Goal: Transaction & Acquisition: Book appointment/travel/reservation

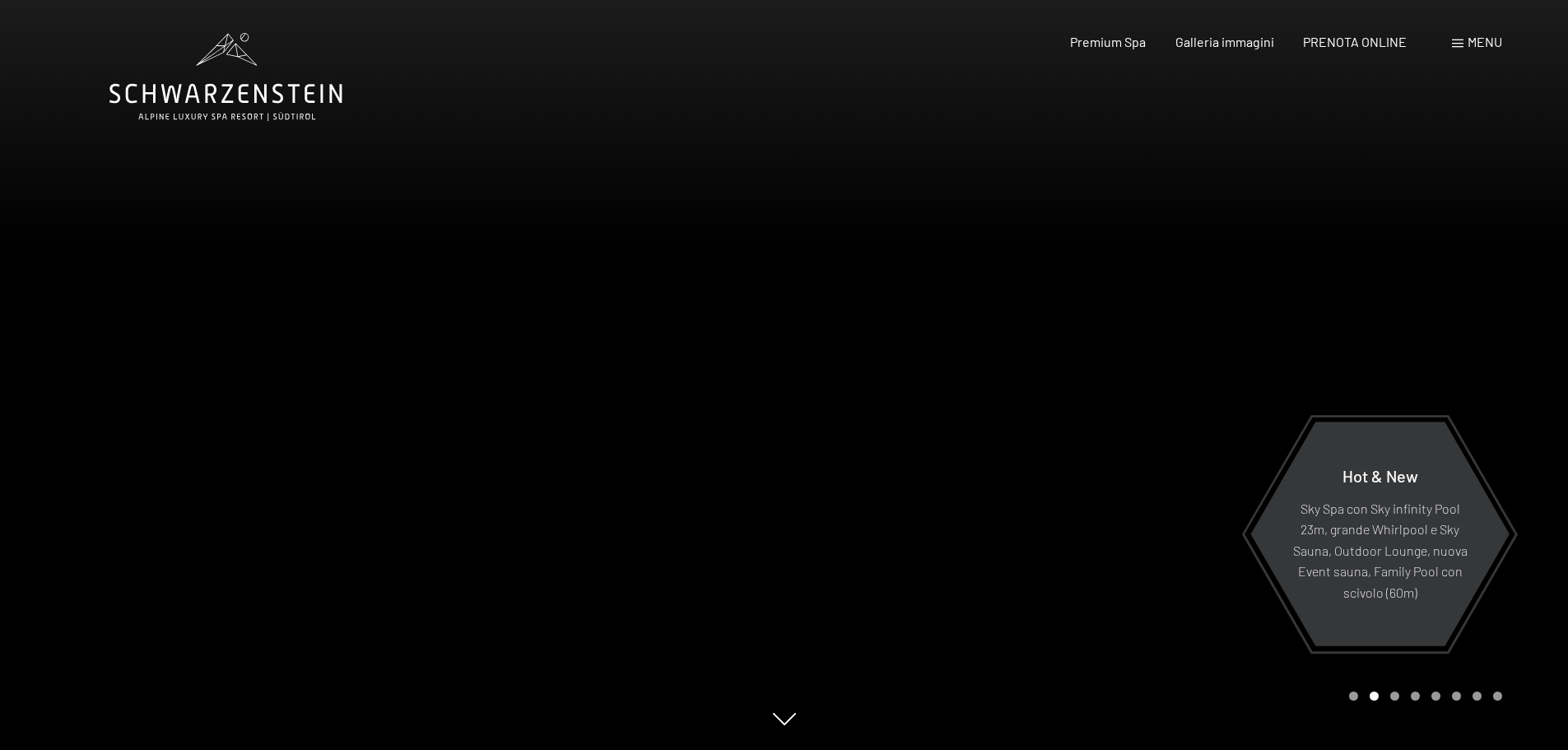
click at [1356, 46] on span "PRENOTA ONLINE" at bounding box center [1355, 42] width 104 height 15
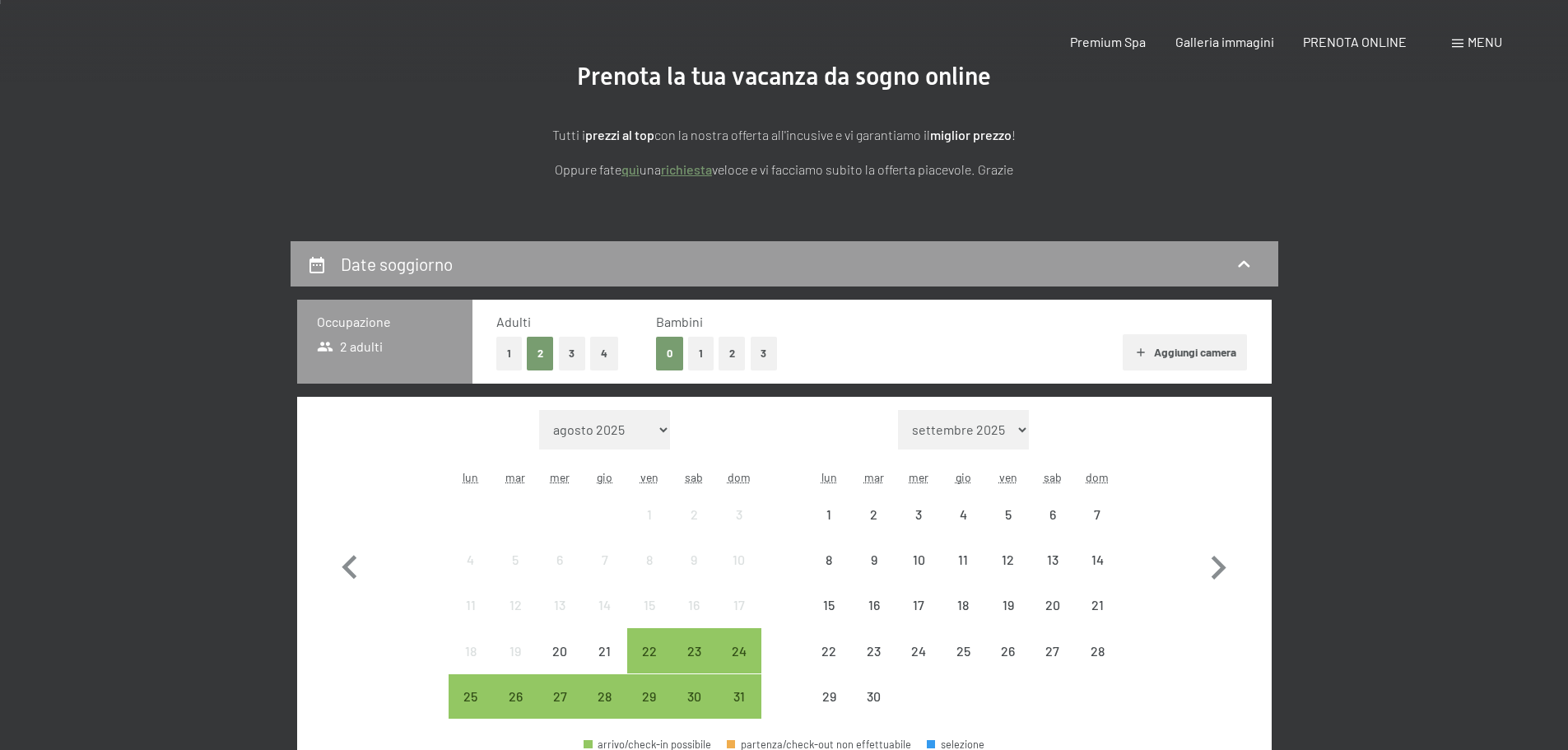
scroll to position [329, 0]
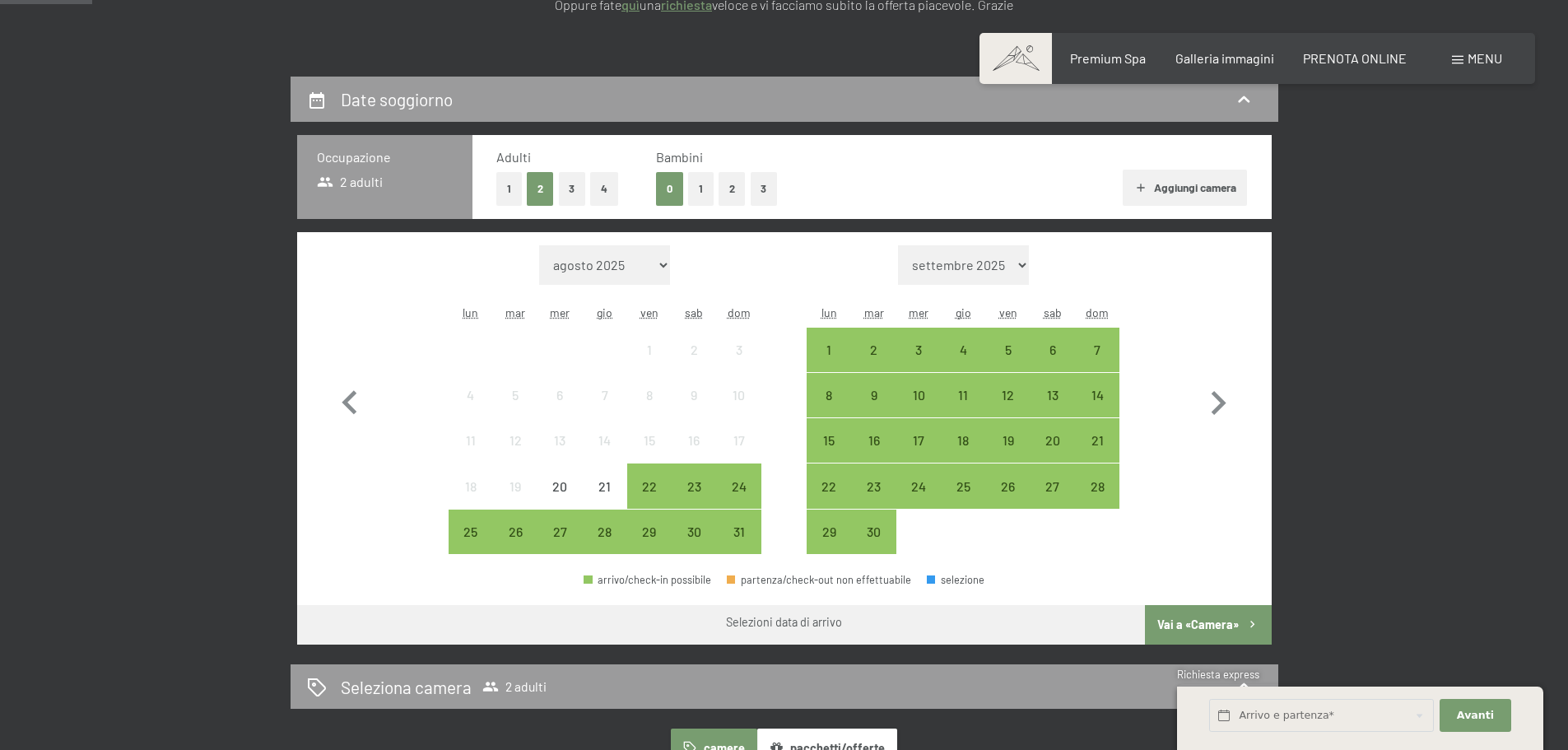
click at [1006, 272] on select "settembre 2025 ottobre 2025 novembre 2025 dicembre 2025 gennaio 2026 febbraio 2…" at bounding box center [964, 265] width 131 height 39
select select "2025-11-01"
select select "2025-12-01"
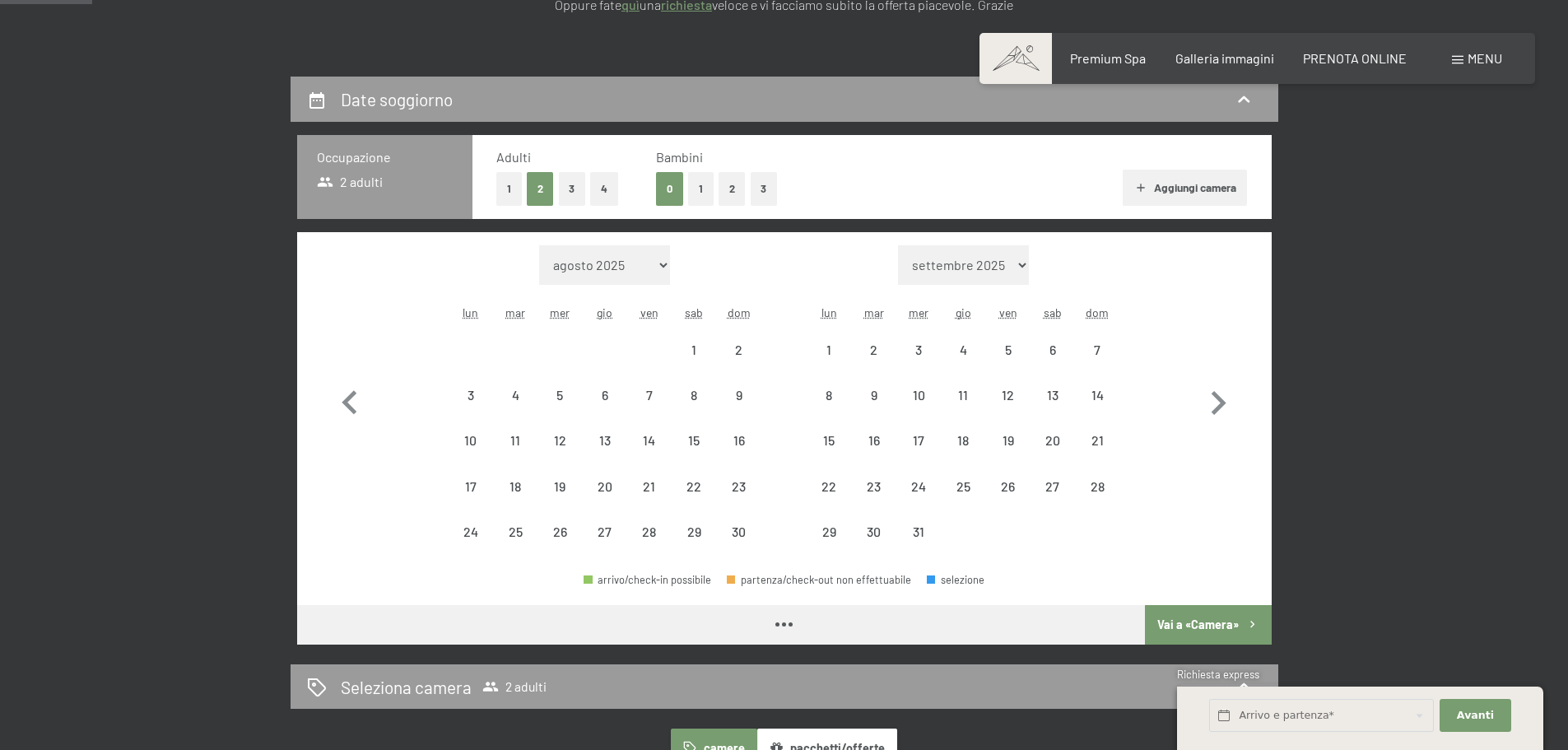
select select "2025-11-01"
select select "2025-12-01"
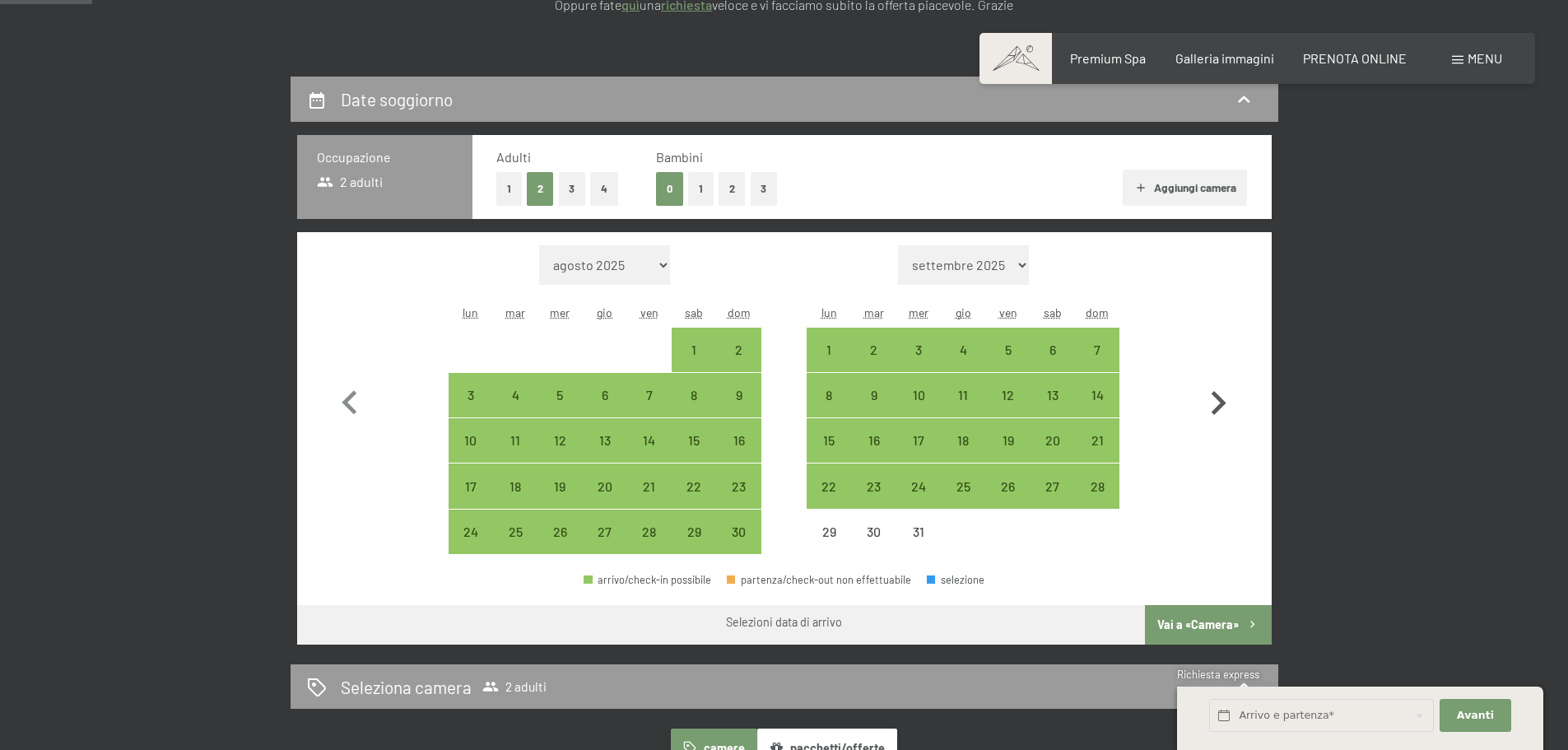
click at [1222, 407] on icon "button" at bounding box center [1219, 403] width 14 height 24
select select "2025-12-01"
select select "2026-01-01"
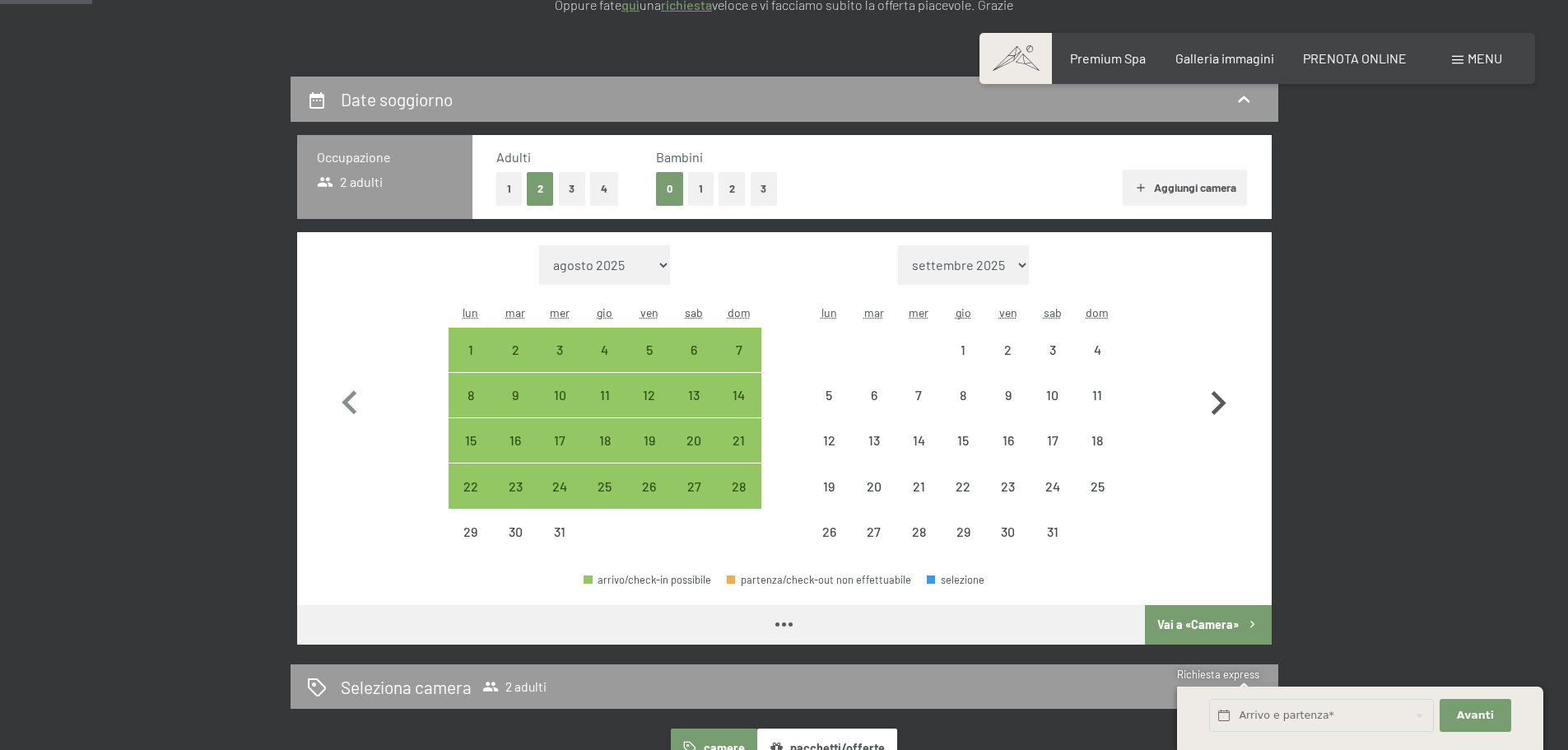
select select "2025-12-01"
select select "2026-01-01"
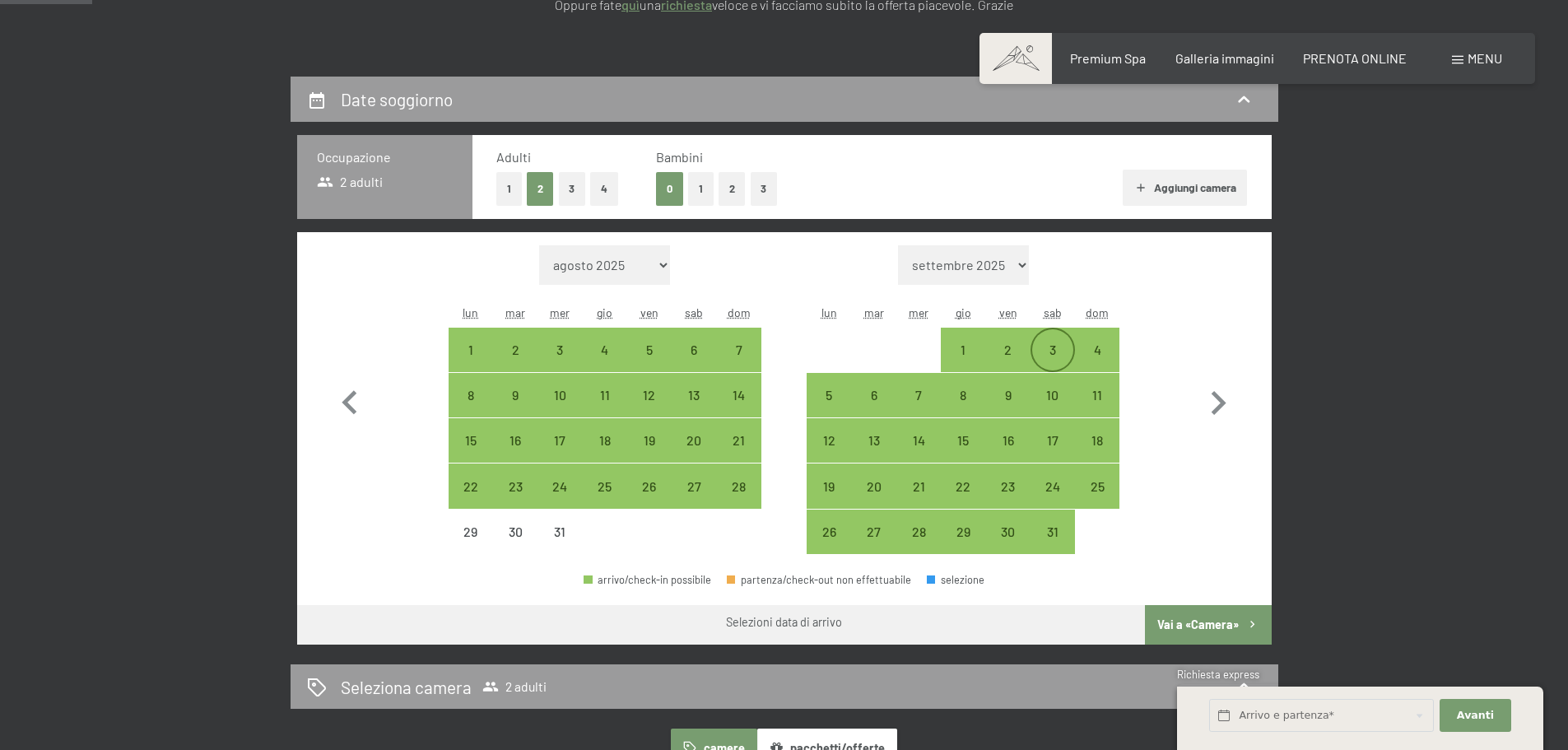
click at [1051, 346] on div "3" at bounding box center [1052, 364] width 41 height 41
select select "2025-12-01"
select select "2026-01-01"
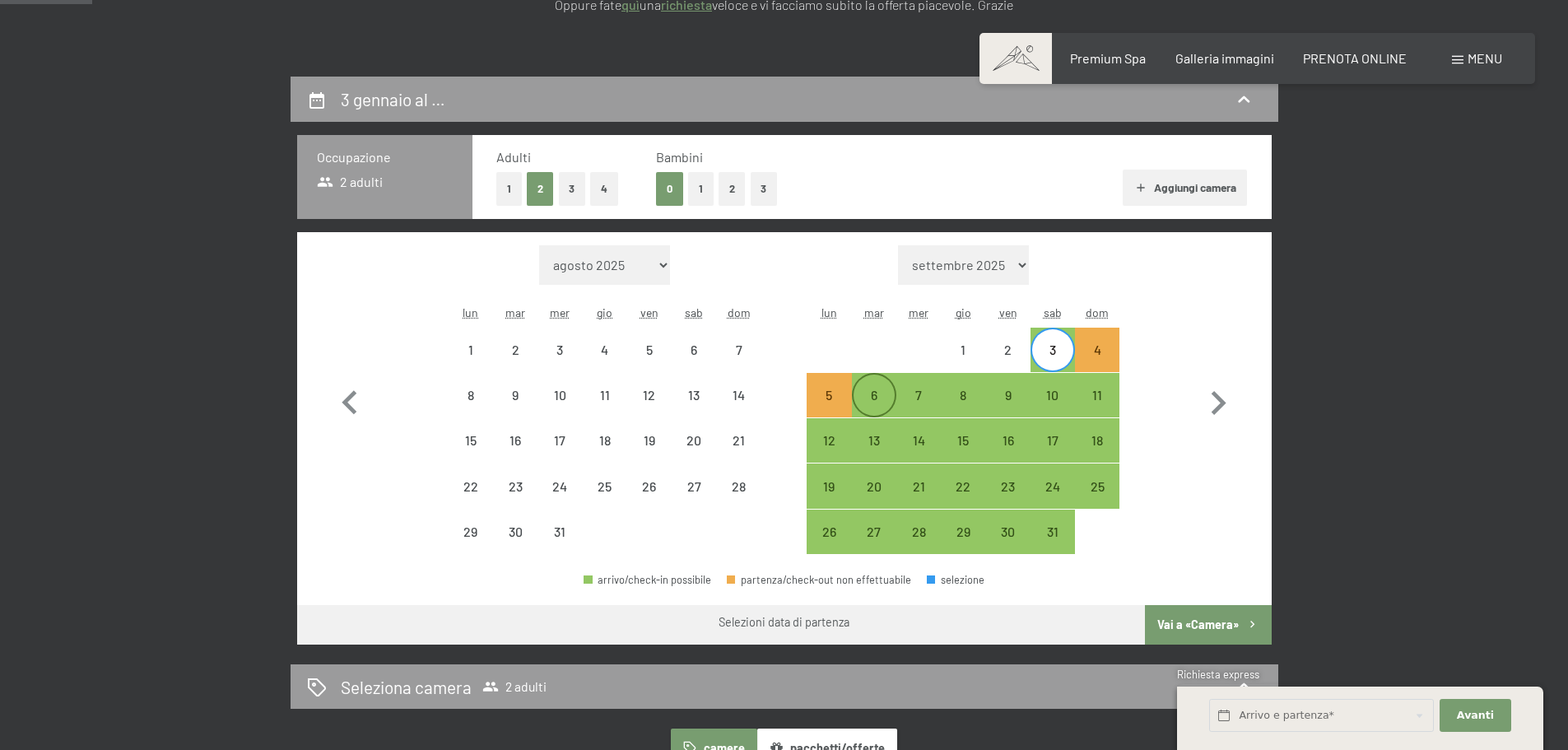
click at [873, 399] on div "6" at bounding box center [874, 409] width 41 height 41
select select "2025-12-01"
select select "2026-01-01"
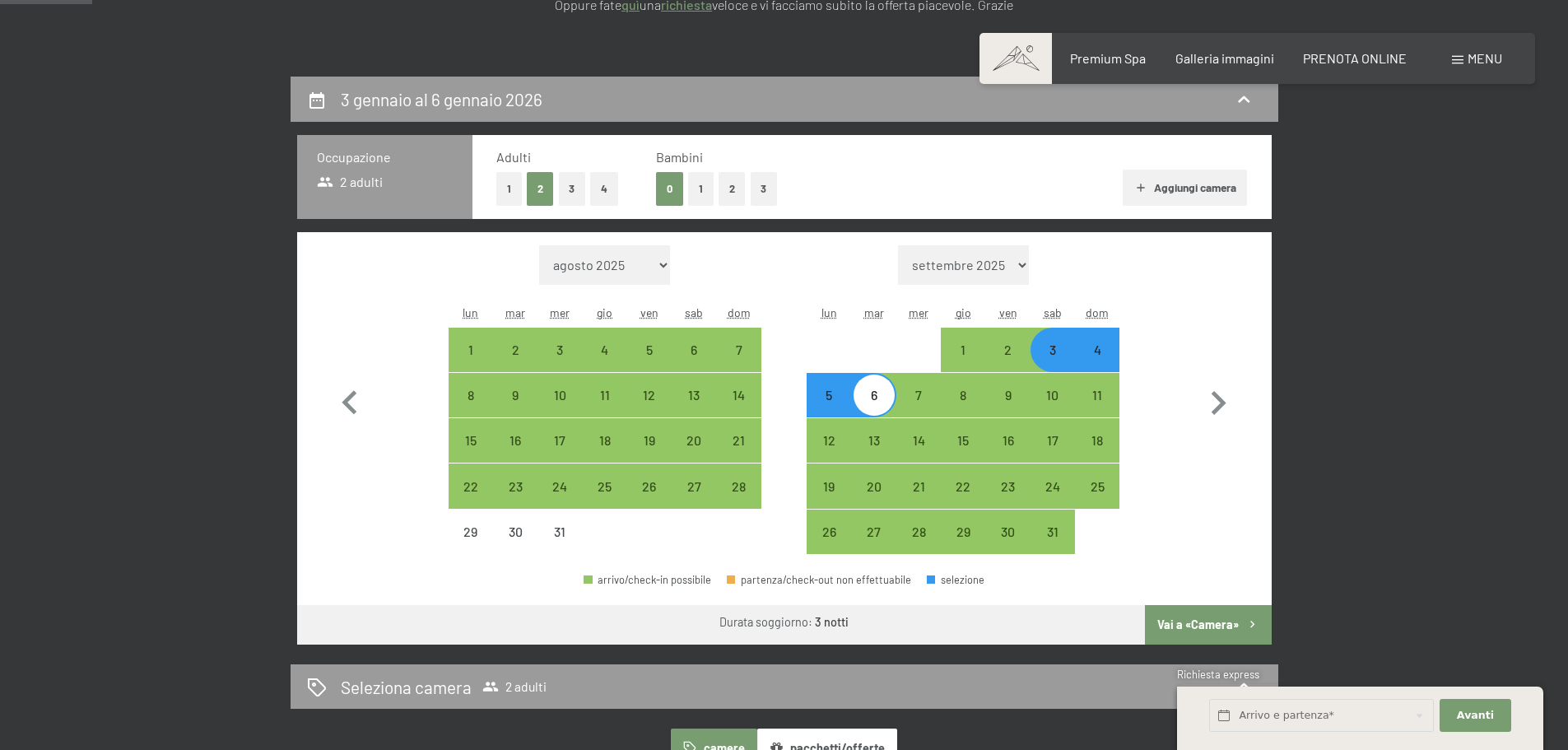
click at [710, 195] on button "1" at bounding box center [701, 189] width 26 height 34
select select "2025-12-01"
select select "2026-01-01"
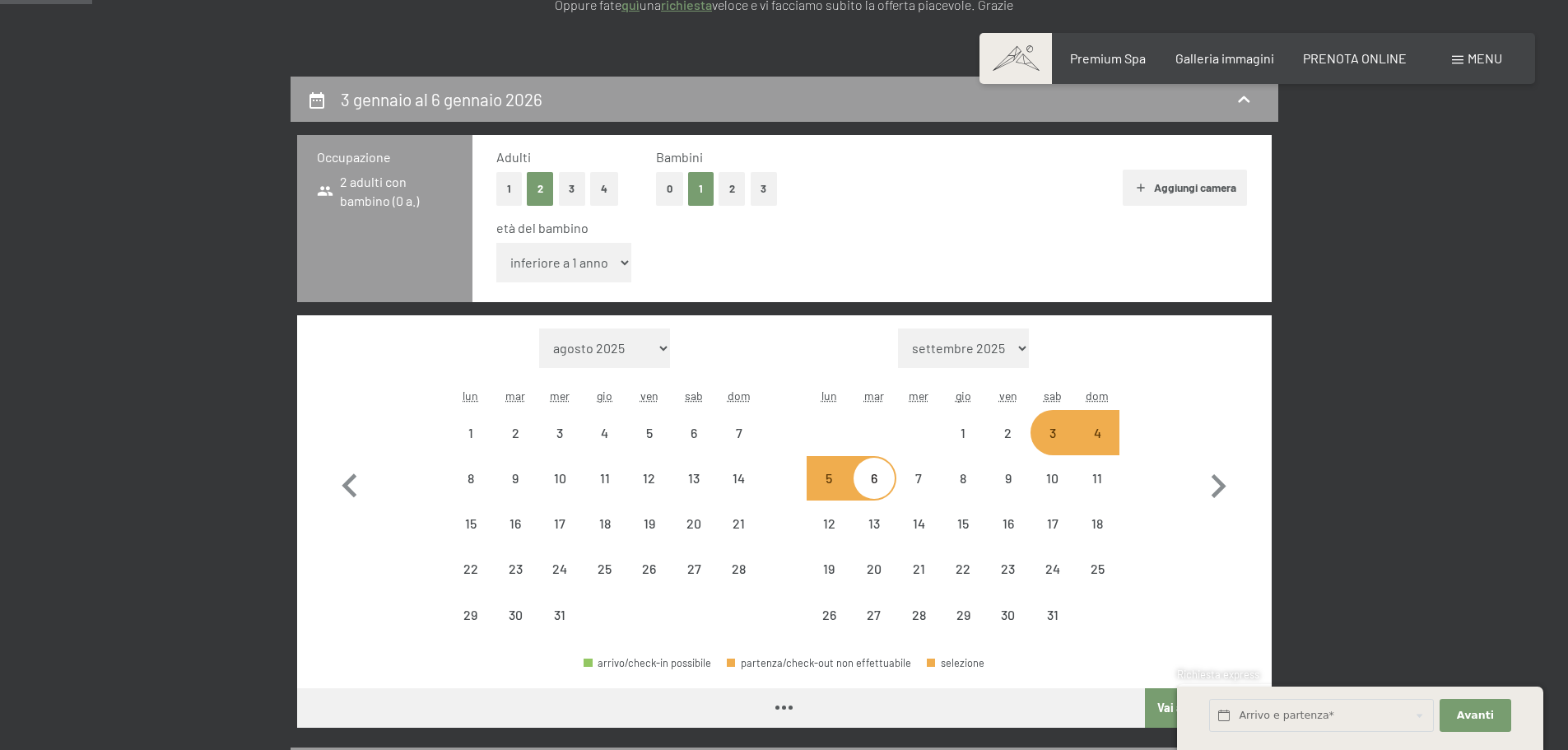
click at [583, 261] on select "inferiore a 1 anno 1 anno 2 anni 3 anni 4 anni 5 anni 6 anni 7 anni 8 anni 9 an…" at bounding box center [563, 262] width 135 height 39
select select "2025-12-01"
select select "2026-01-01"
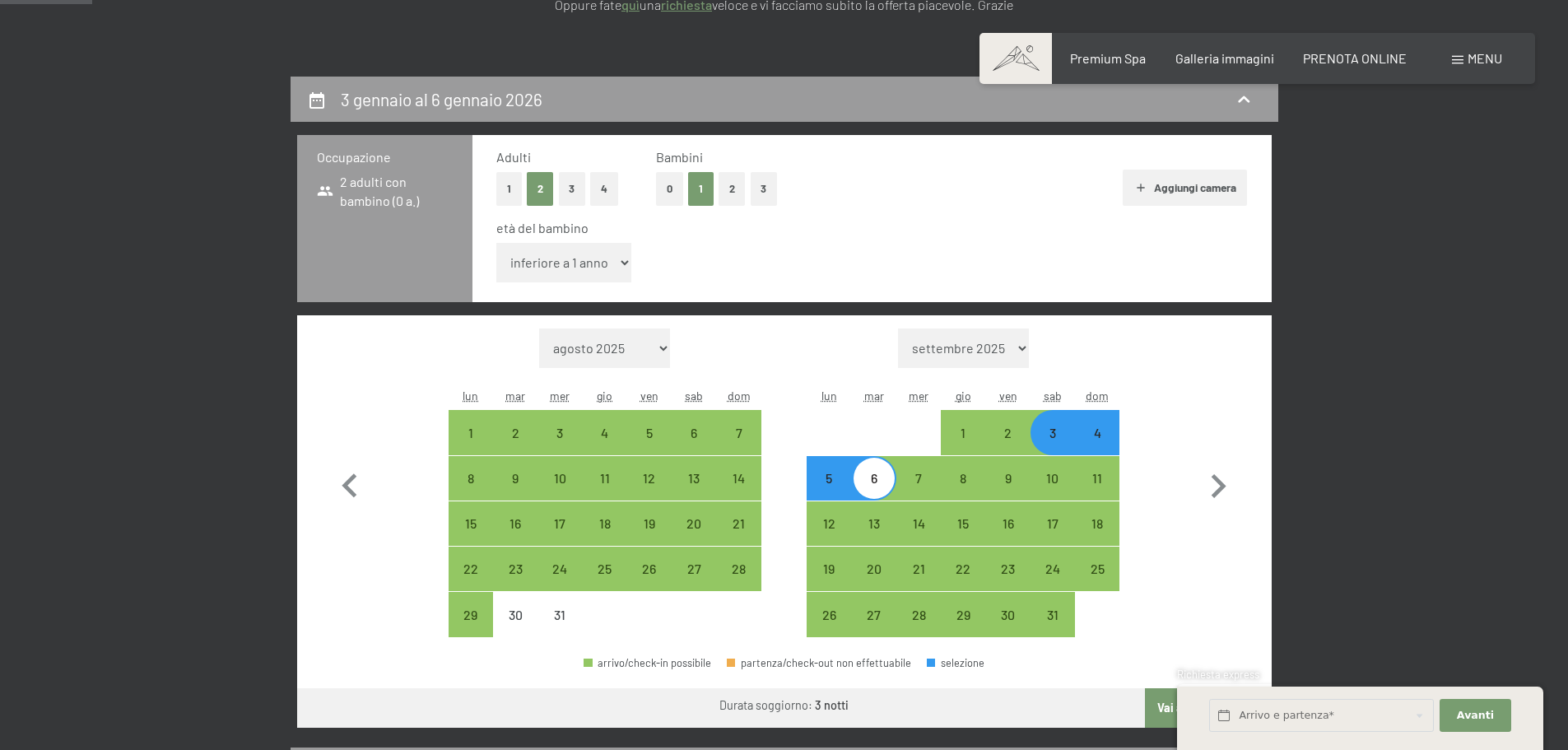
select select "4"
click at [496, 243] on select "inferiore a 1 anno 1 anno 2 anni 3 anni 4 anni 5 anni 6 anni 7 anni 8 anni 9 an…" at bounding box center [563, 262] width 135 height 39
select select "2025-12-01"
select select "2026-01-01"
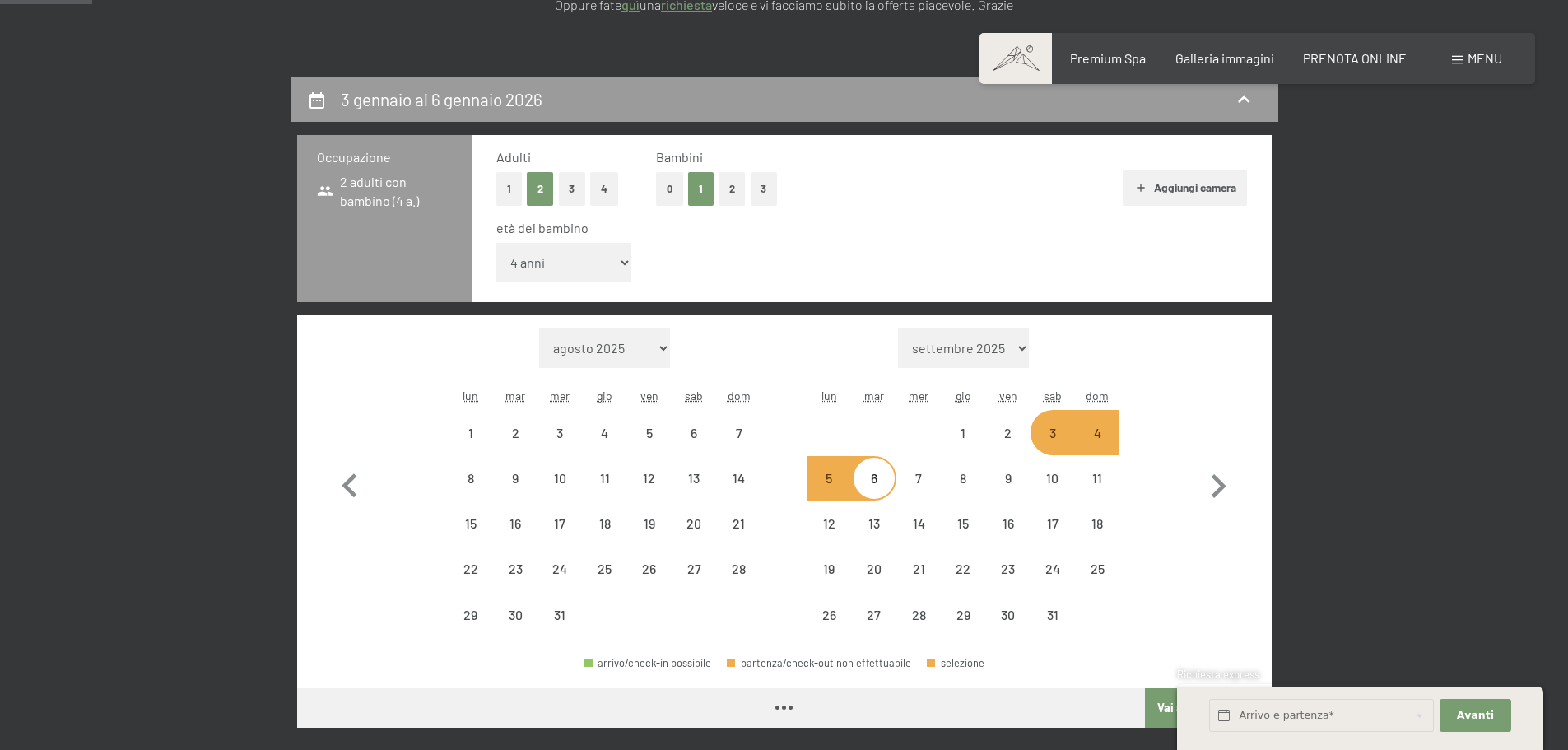
select select "2025-12-01"
select select "2026-01-01"
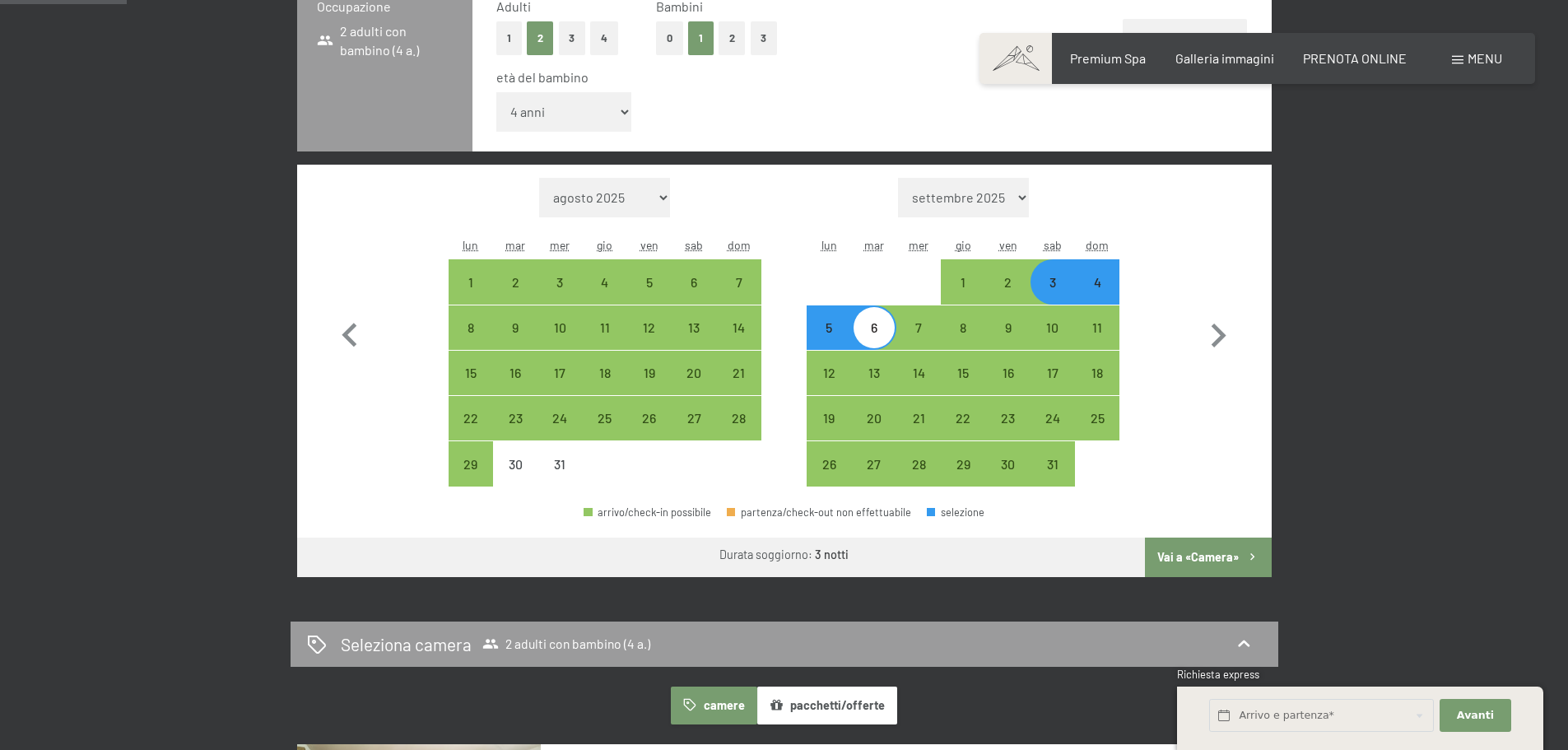
scroll to position [494, 0]
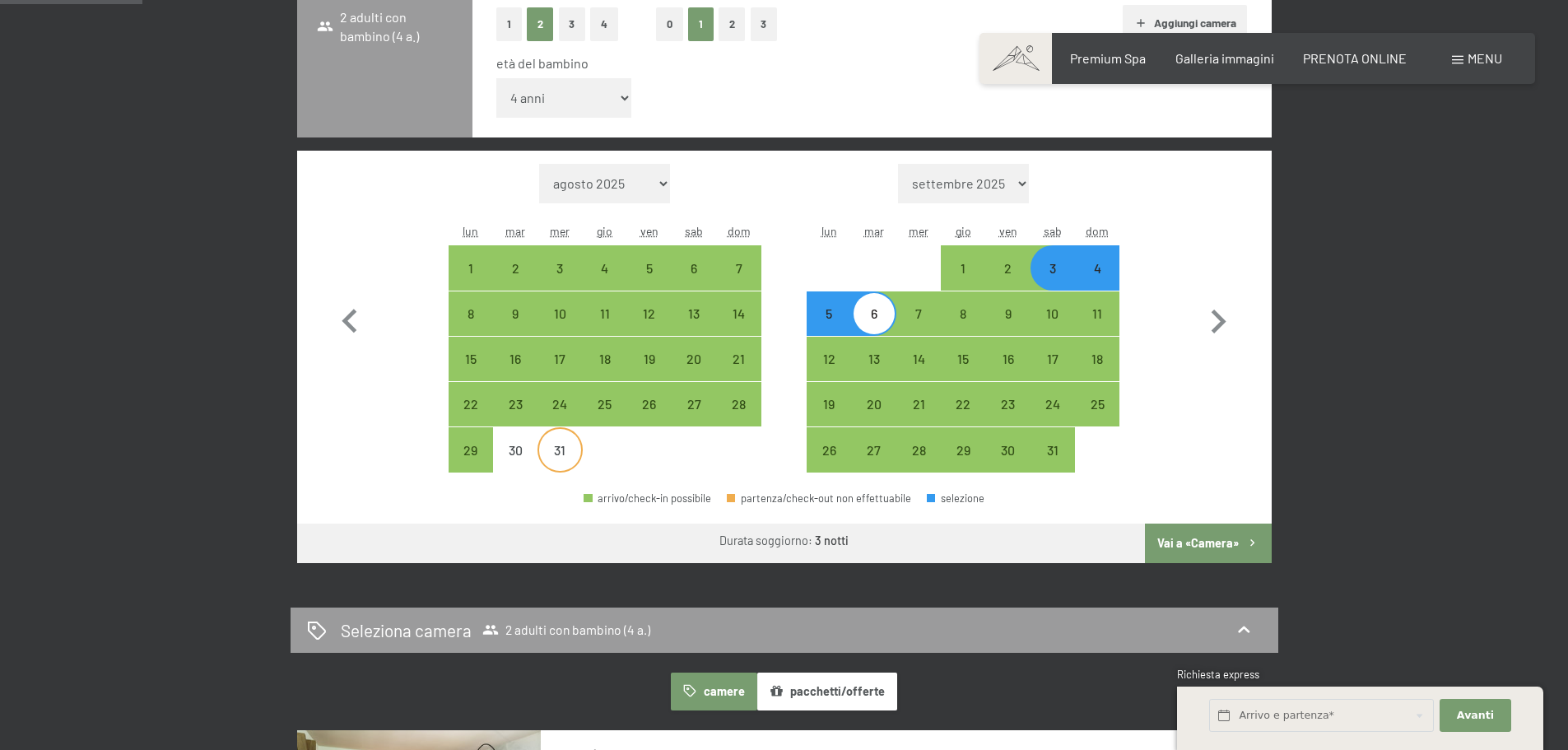
click at [562, 451] on div "31" at bounding box center [560, 464] width 41 height 41
select select "2025-12-01"
select select "2026-01-01"
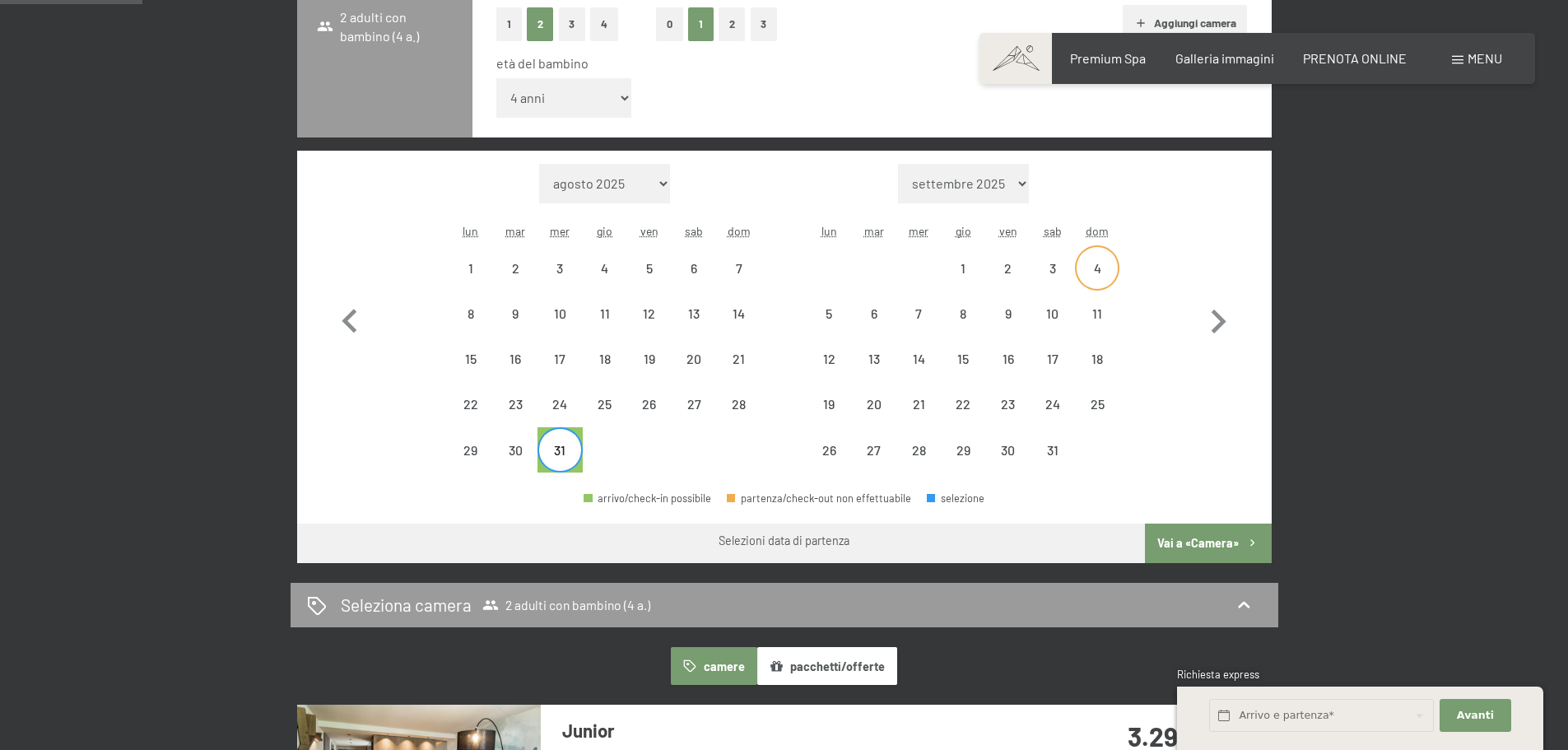
click at [1084, 269] on div "4" at bounding box center [1097, 282] width 41 height 41
select select "2025-12-01"
select select "2026-01-01"
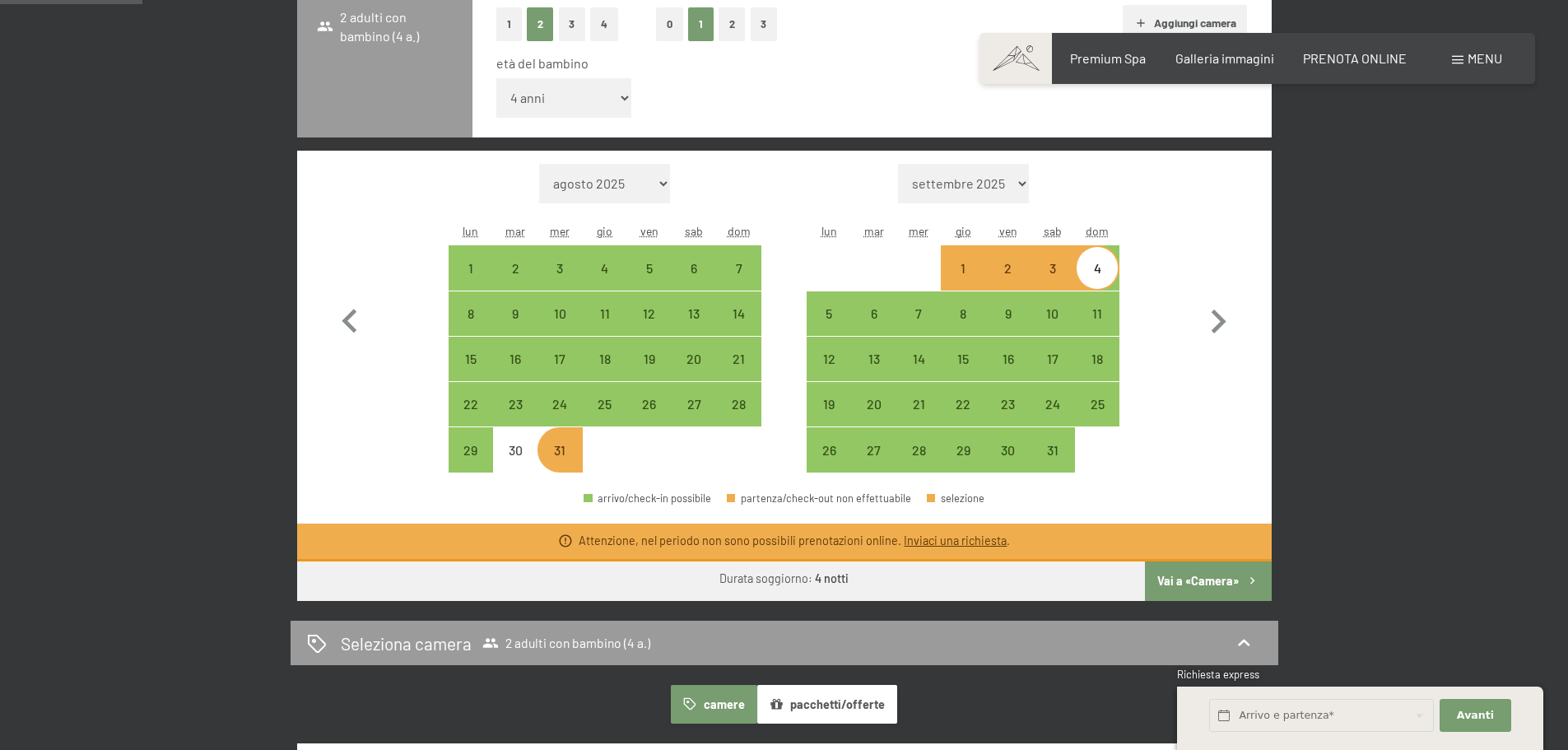
click at [1059, 280] on div "3" at bounding box center [1052, 282] width 41 height 41
select select "2025-12-01"
select select "2026-01-01"
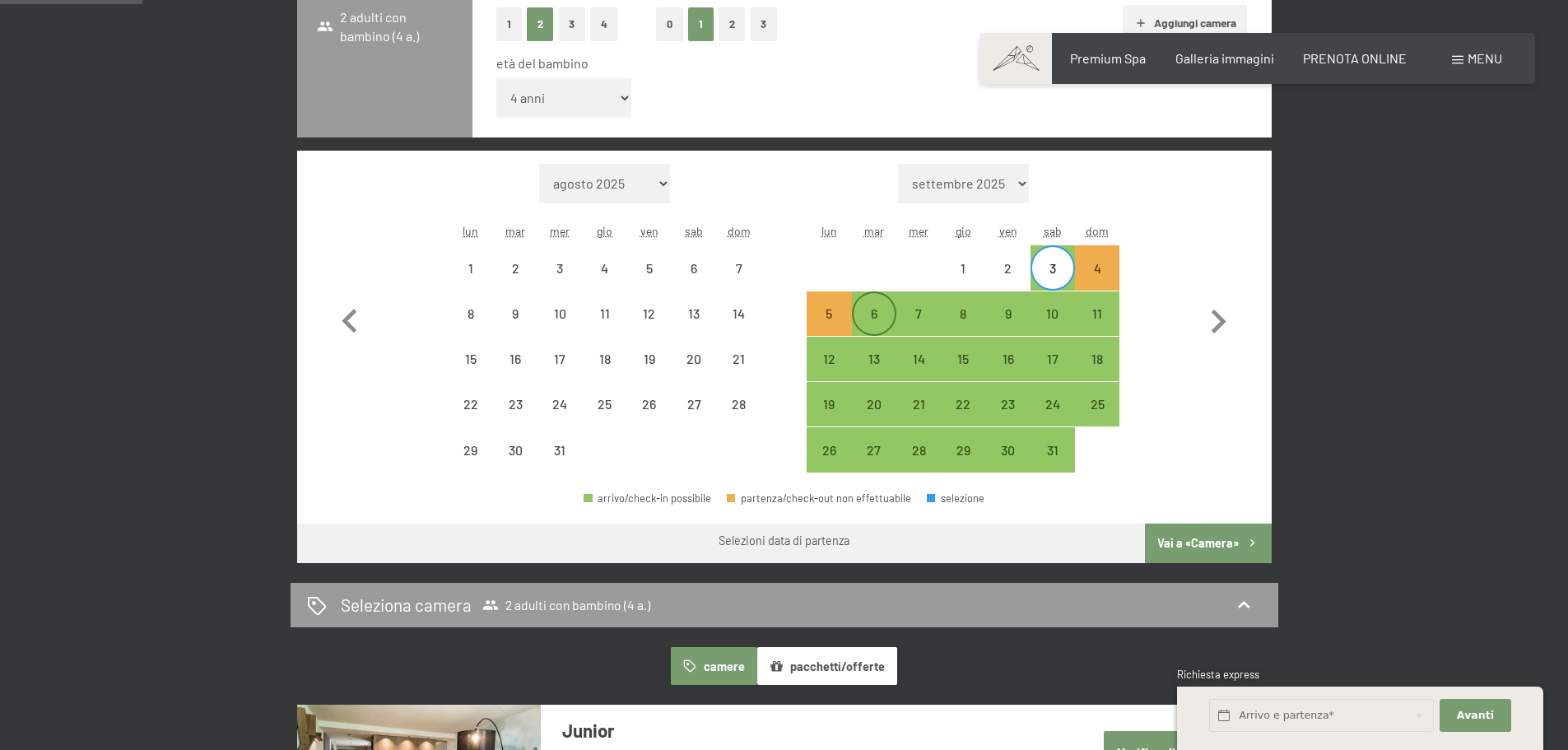
click at [865, 316] on div "6" at bounding box center [874, 327] width 41 height 41
select select "2025-12-01"
select select "2026-01-01"
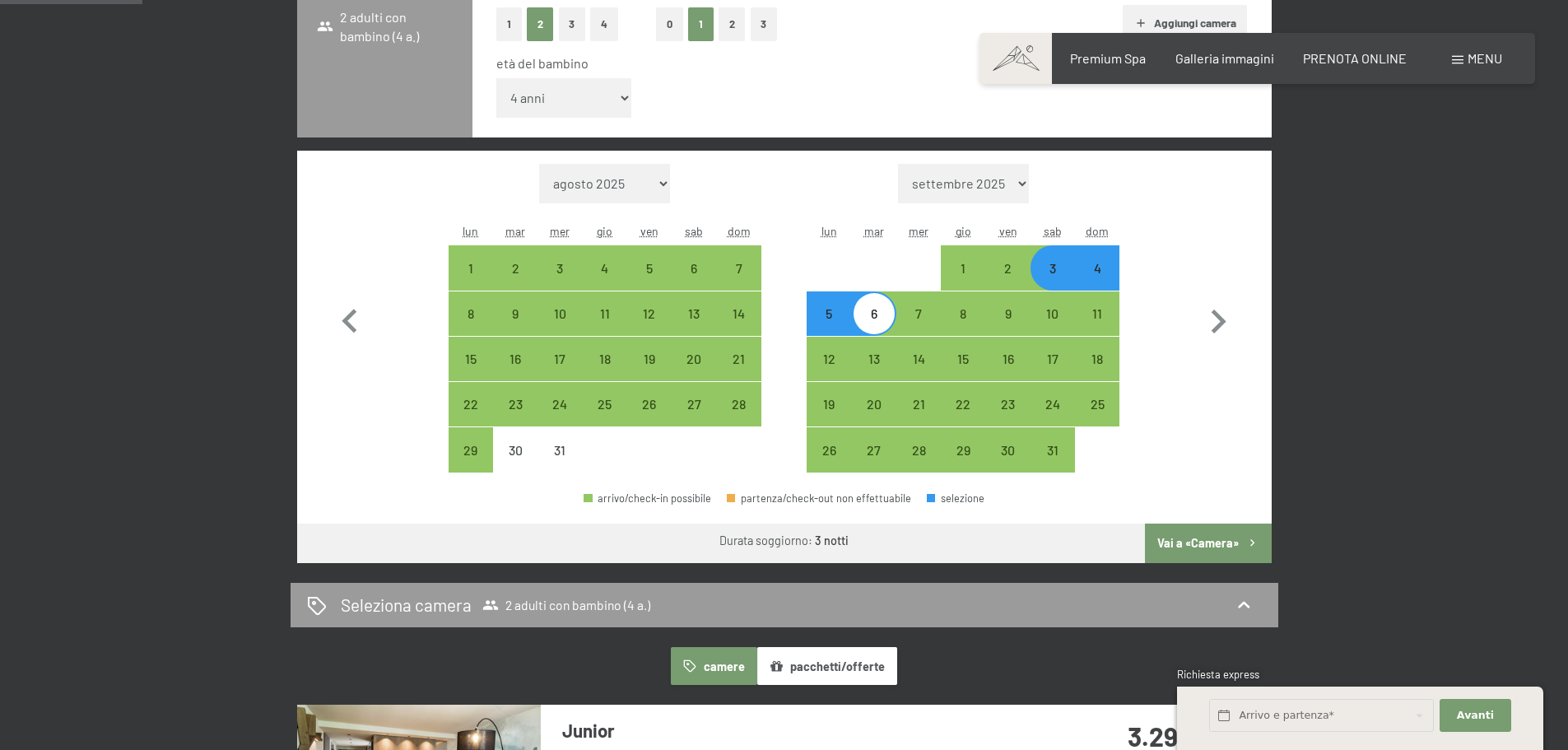
click at [1200, 534] on button "Vai a «Camera»" at bounding box center [1208, 543] width 126 height 39
select select "2025-12-01"
select select "2026-01-01"
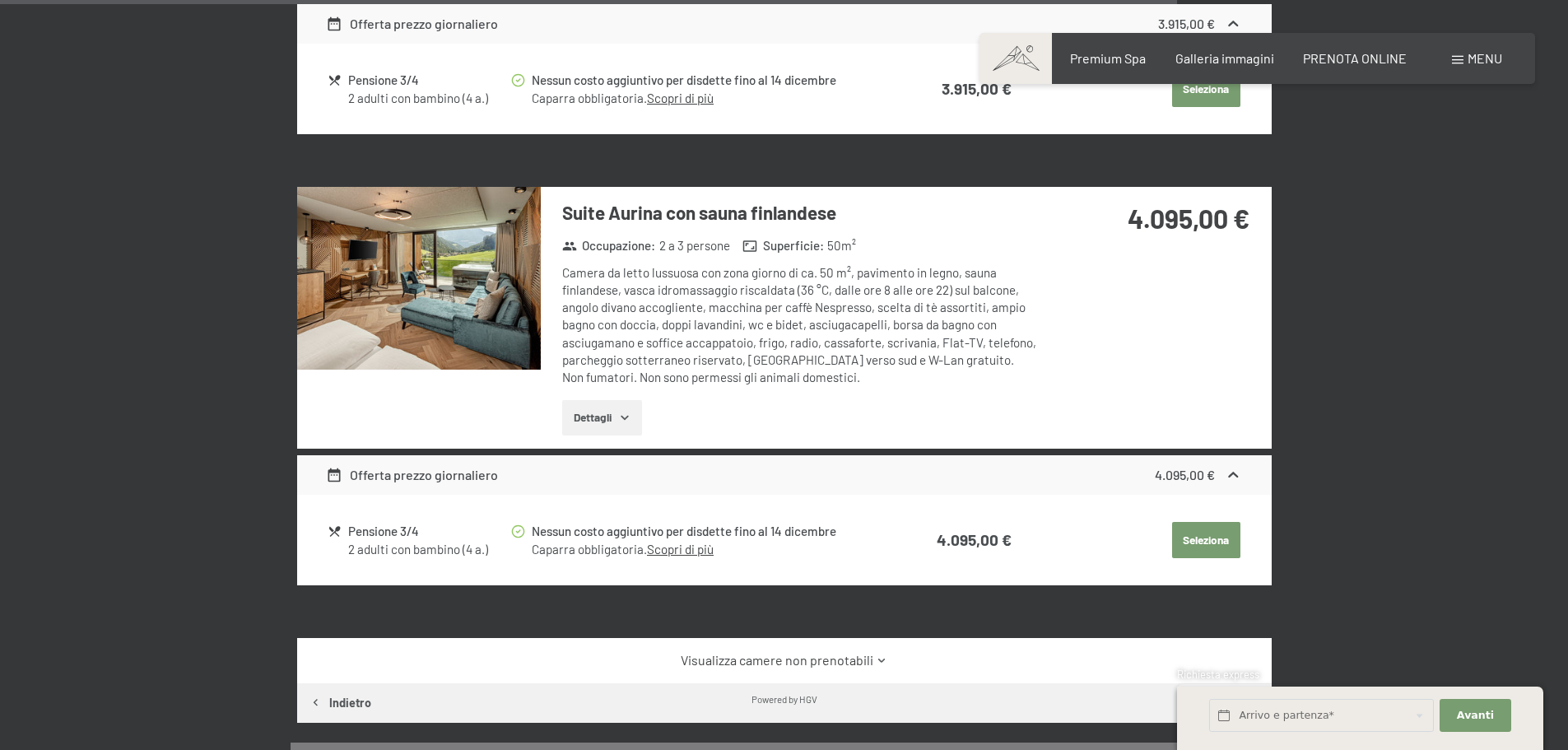
scroll to position [3616, 0]
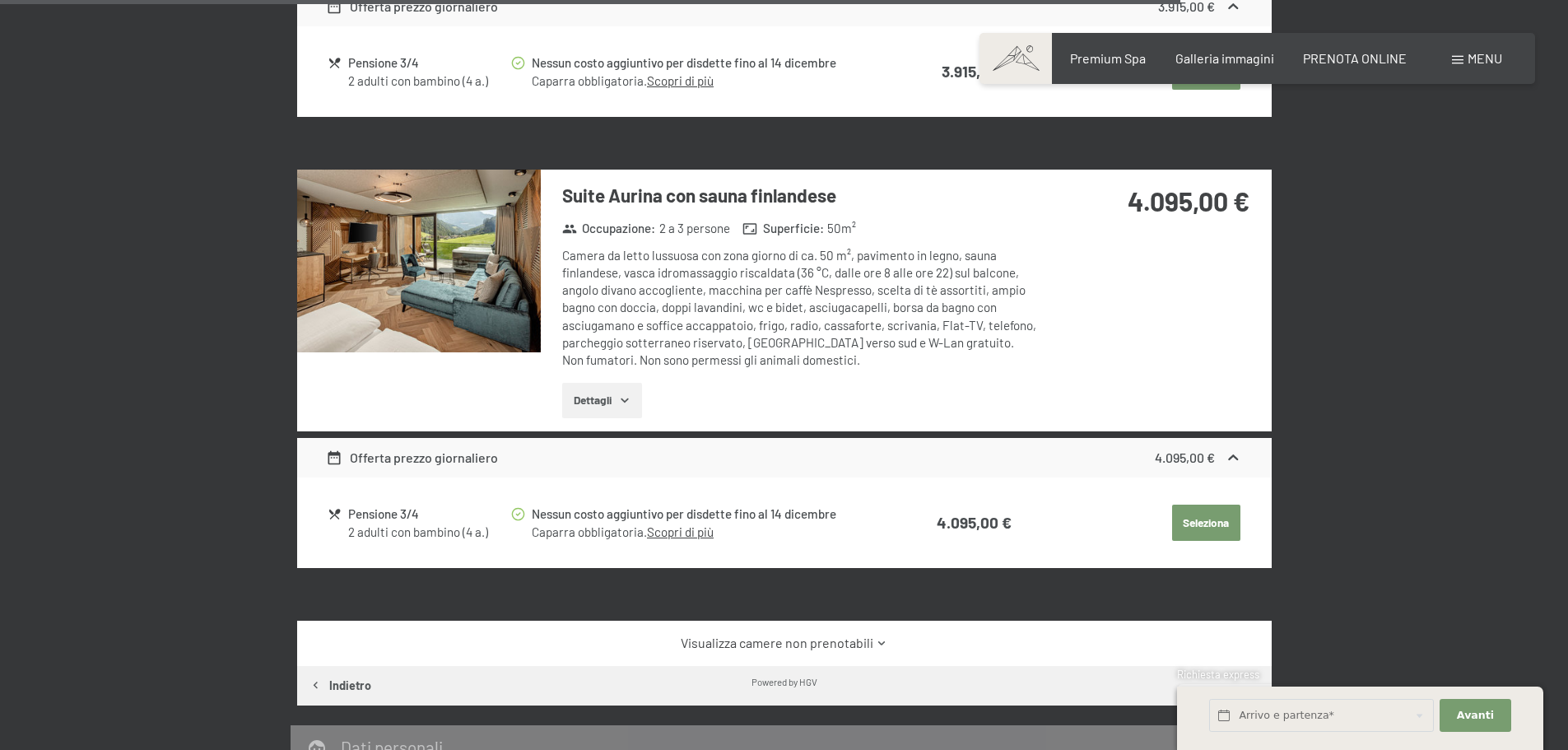
click at [378, 304] on img at bounding box center [419, 261] width 244 height 182
click at [0, 0] on div at bounding box center [0, 0] width 0 height 0
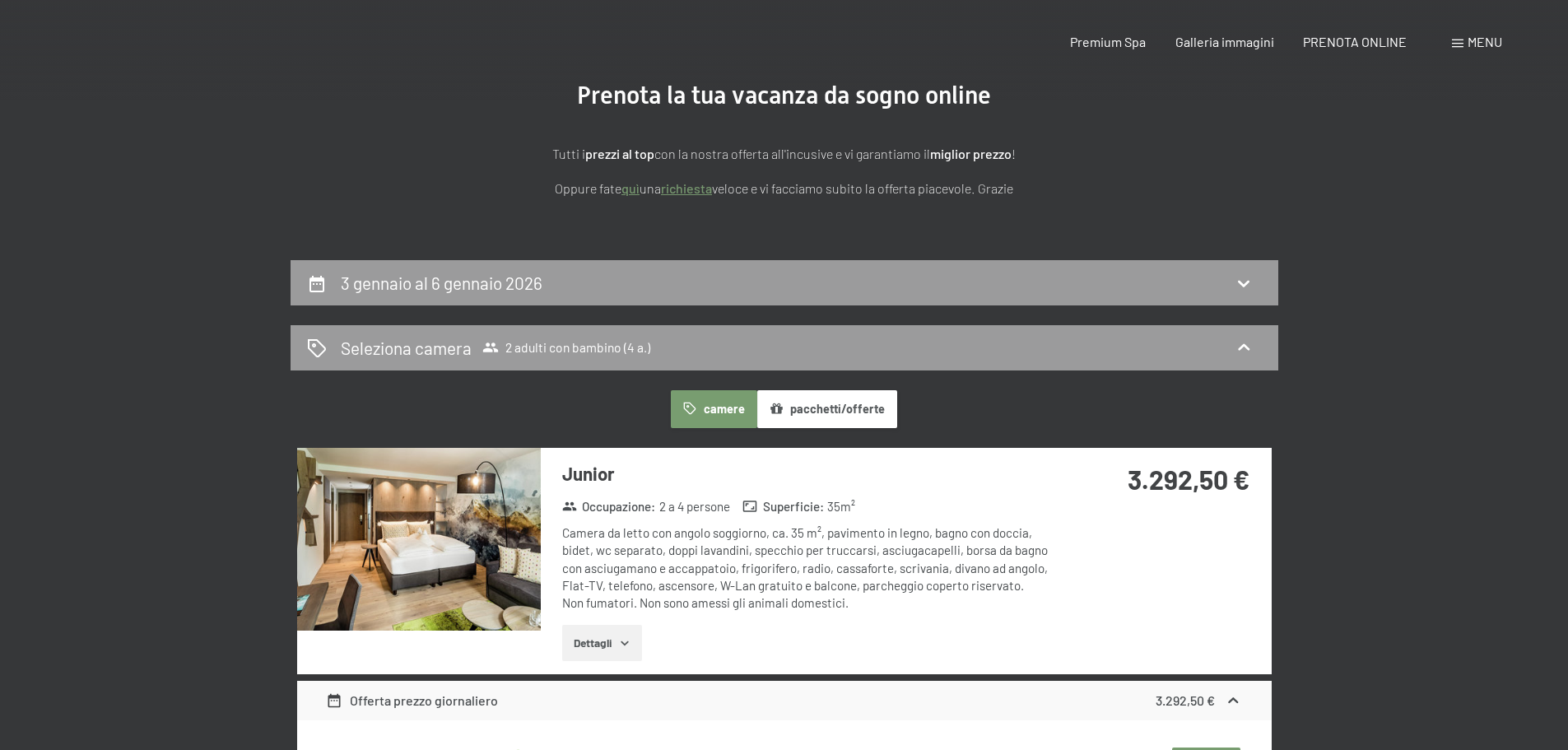
scroll to position [0, 0]
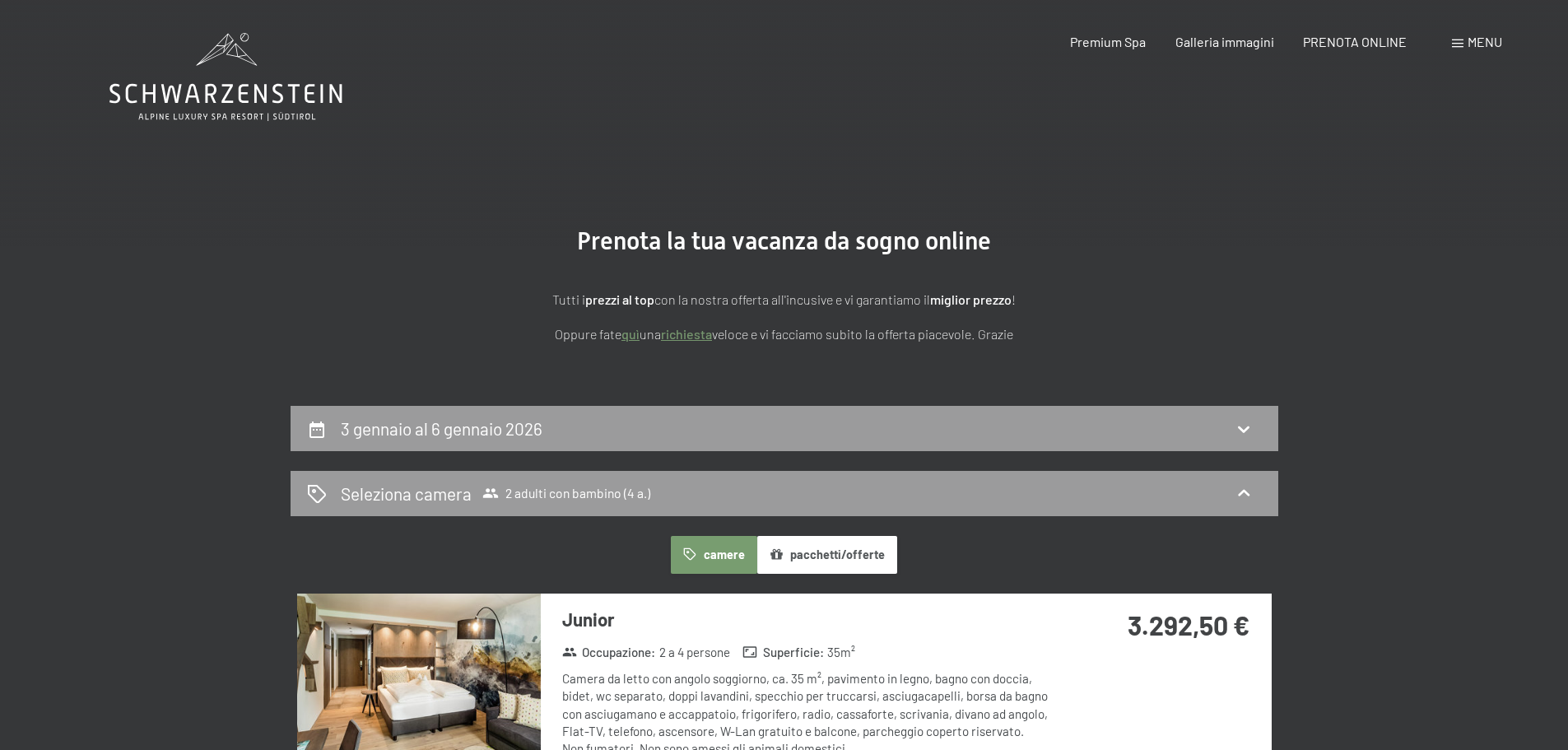
click at [474, 417] on div "3 gennaio al 6 gennaio 2026" at bounding box center [445, 429] width 208 height 24
select select "4"
select select "2025-12-01"
select select "2026-01-01"
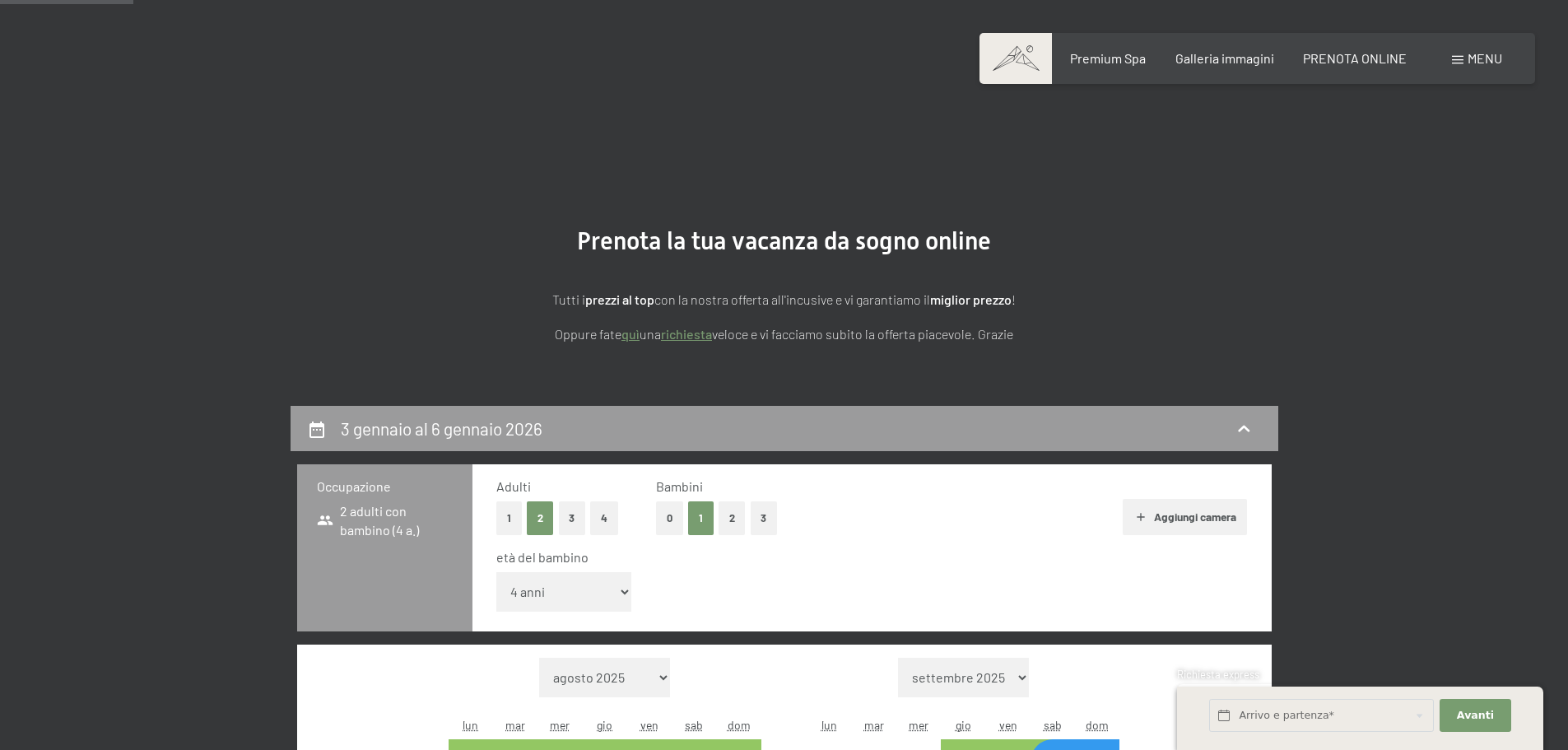
scroll to position [406, 0]
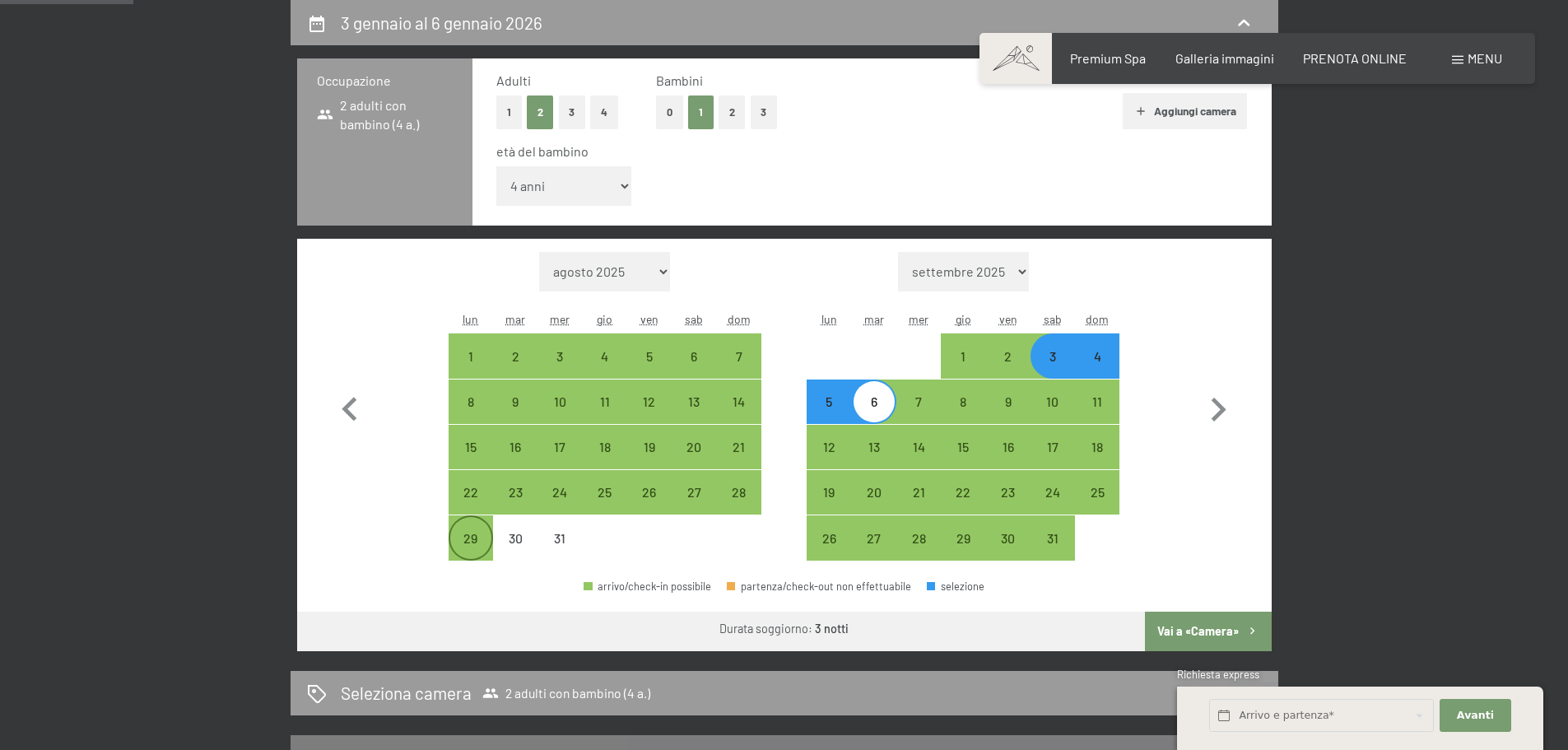
click at [454, 544] on div "29" at bounding box center [470, 552] width 41 height 41
select select "2025-12-01"
select select "2026-01-01"
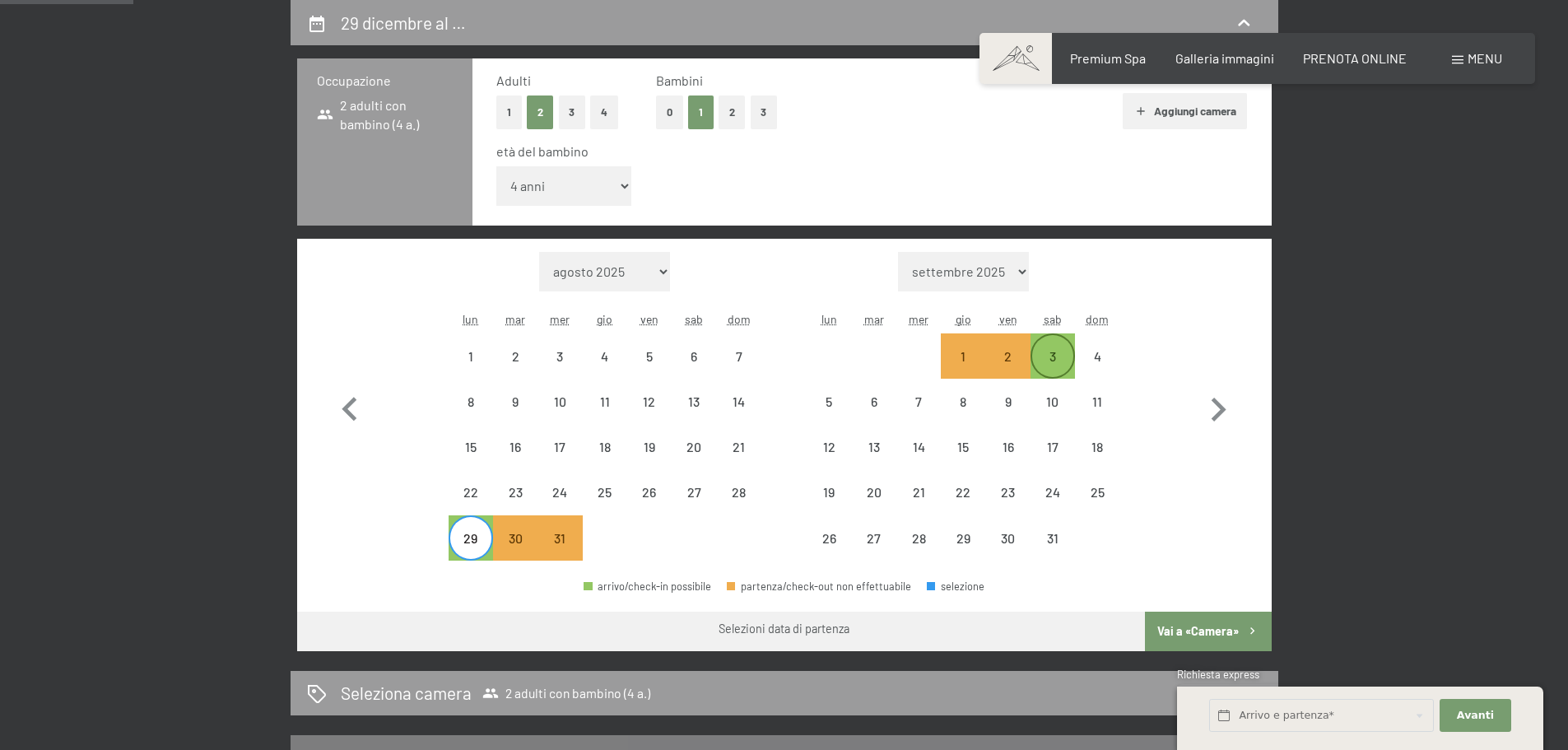
click at [1062, 358] on div "3" at bounding box center [1052, 371] width 41 height 41
select select "2025-12-01"
select select "2026-01-01"
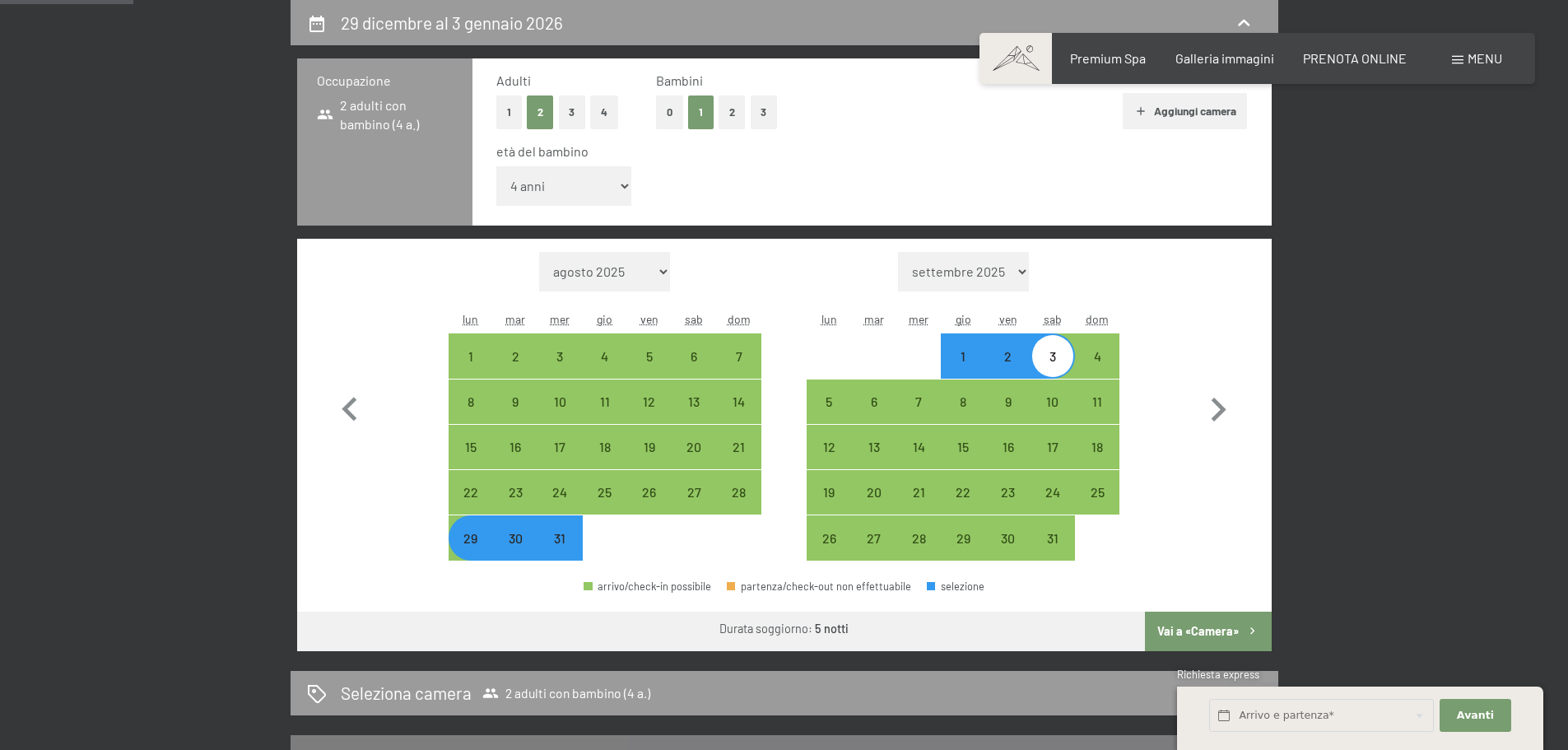
click at [1160, 623] on button "Vai a «Camera»" at bounding box center [1208, 632] width 126 height 39
select select "2025-12-01"
select select "2026-01-01"
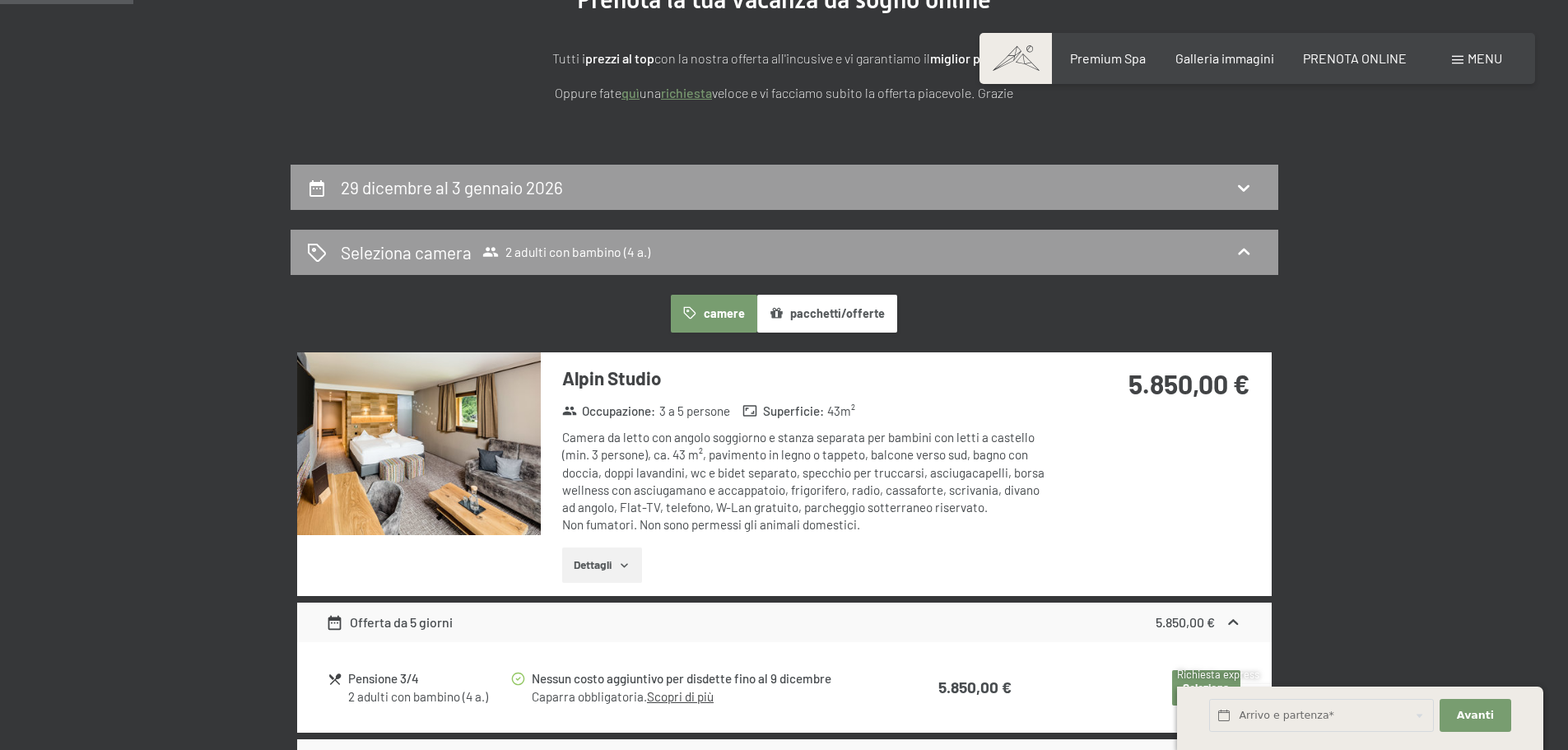
scroll to position [0, 0]
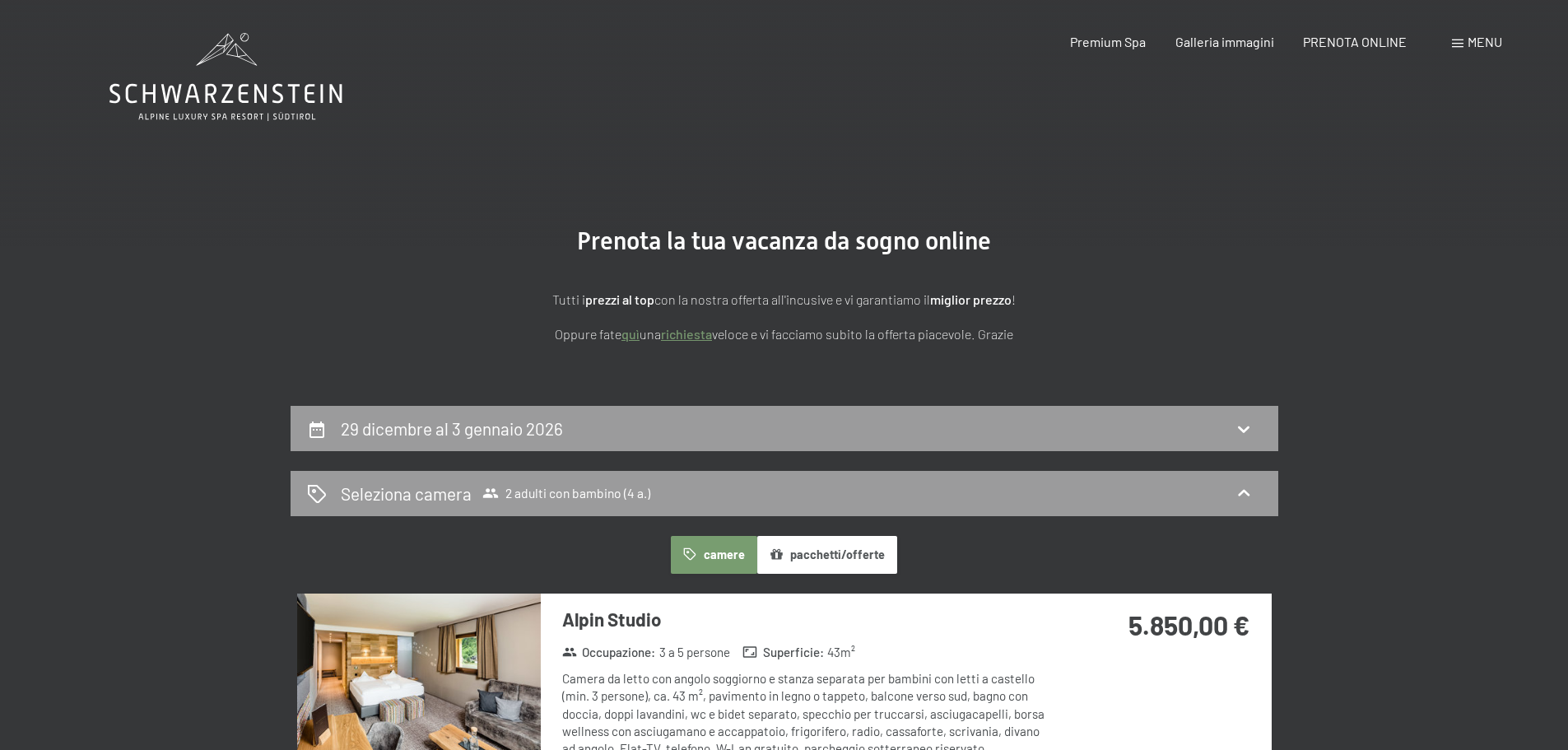
click at [228, 85] on icon at bounding box center [225, 94] width 233 height 20
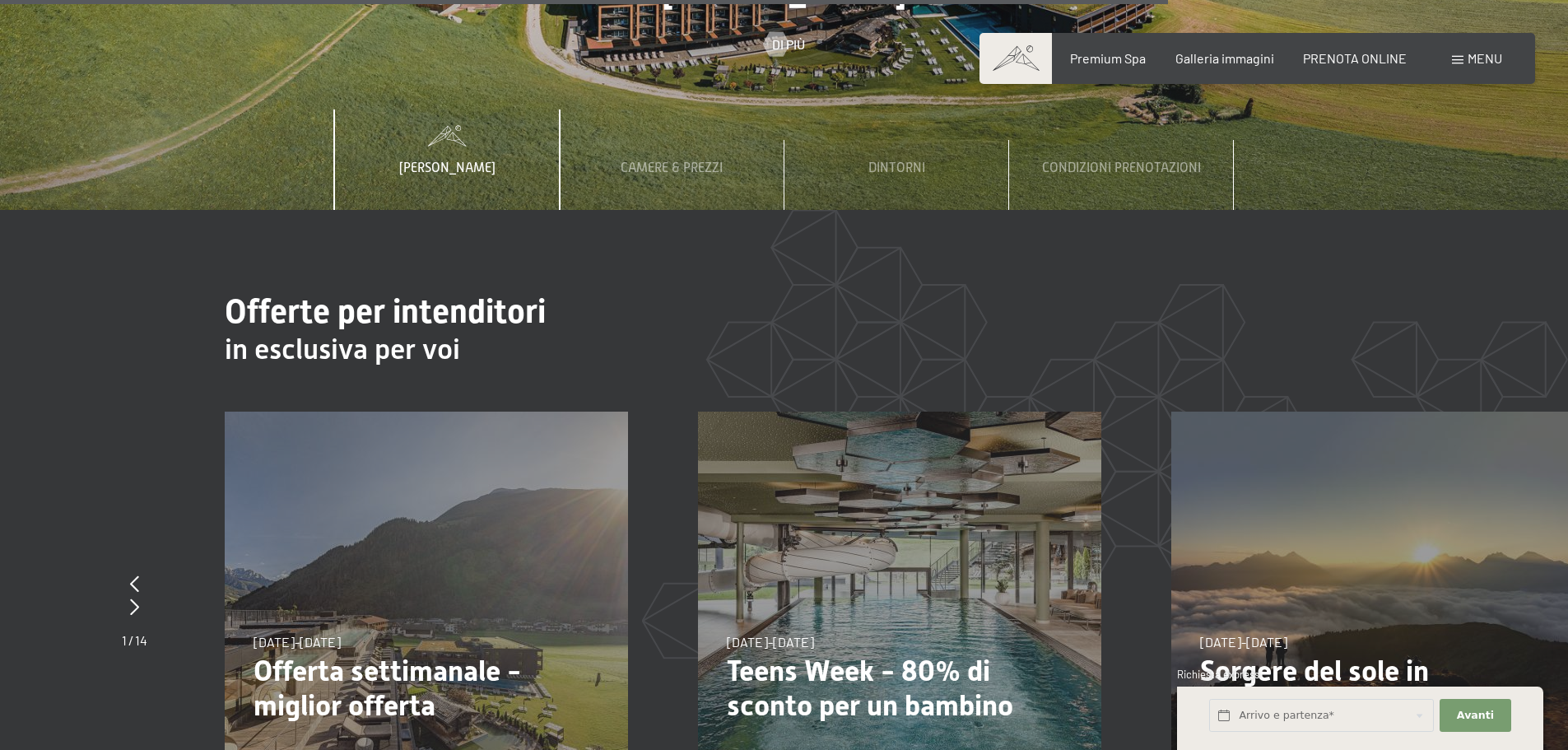
scroll to position [6586, 0]
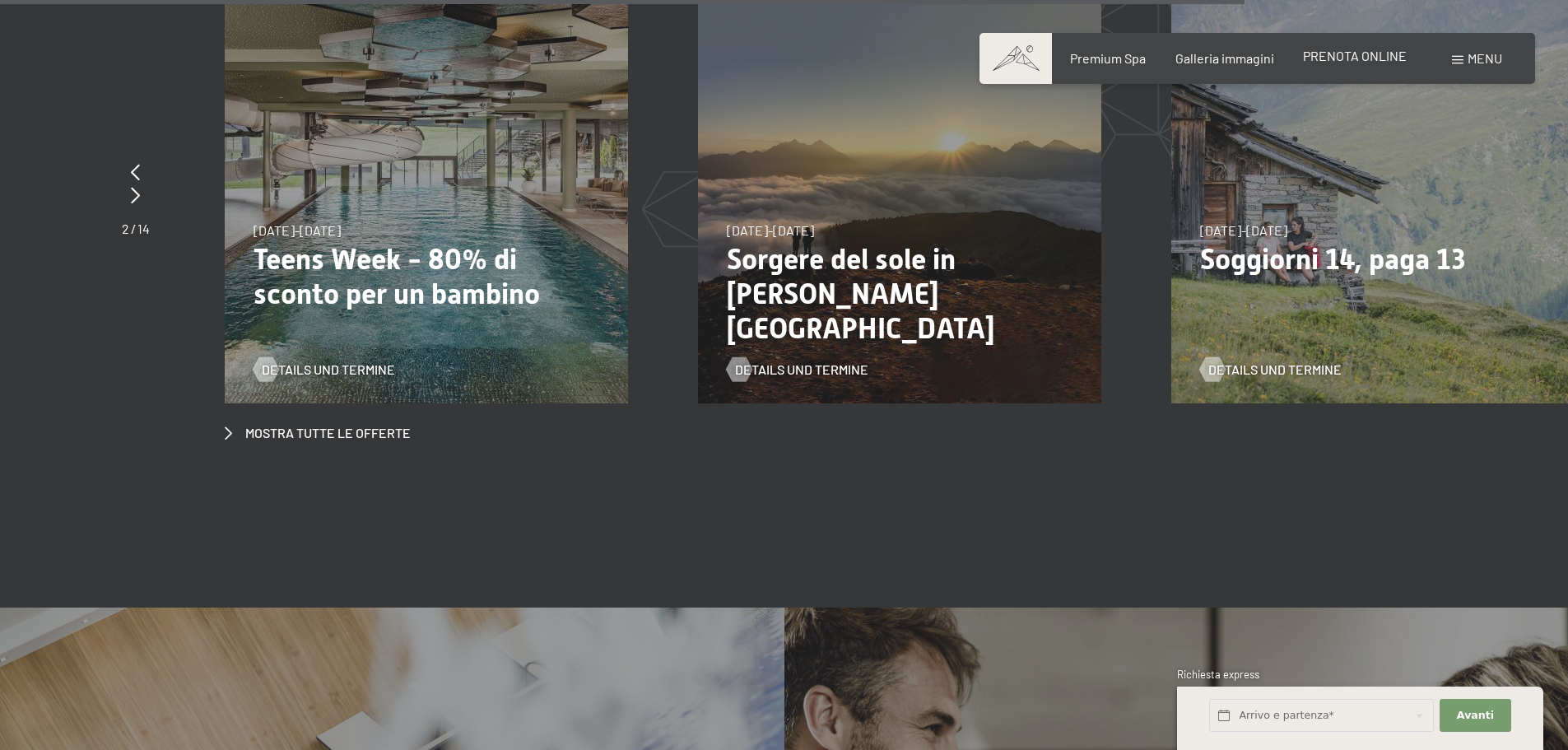
click at [1333, 59] on span "PRENOTA ONLINE" at bounding box center [1355, 55] width 104 height 15
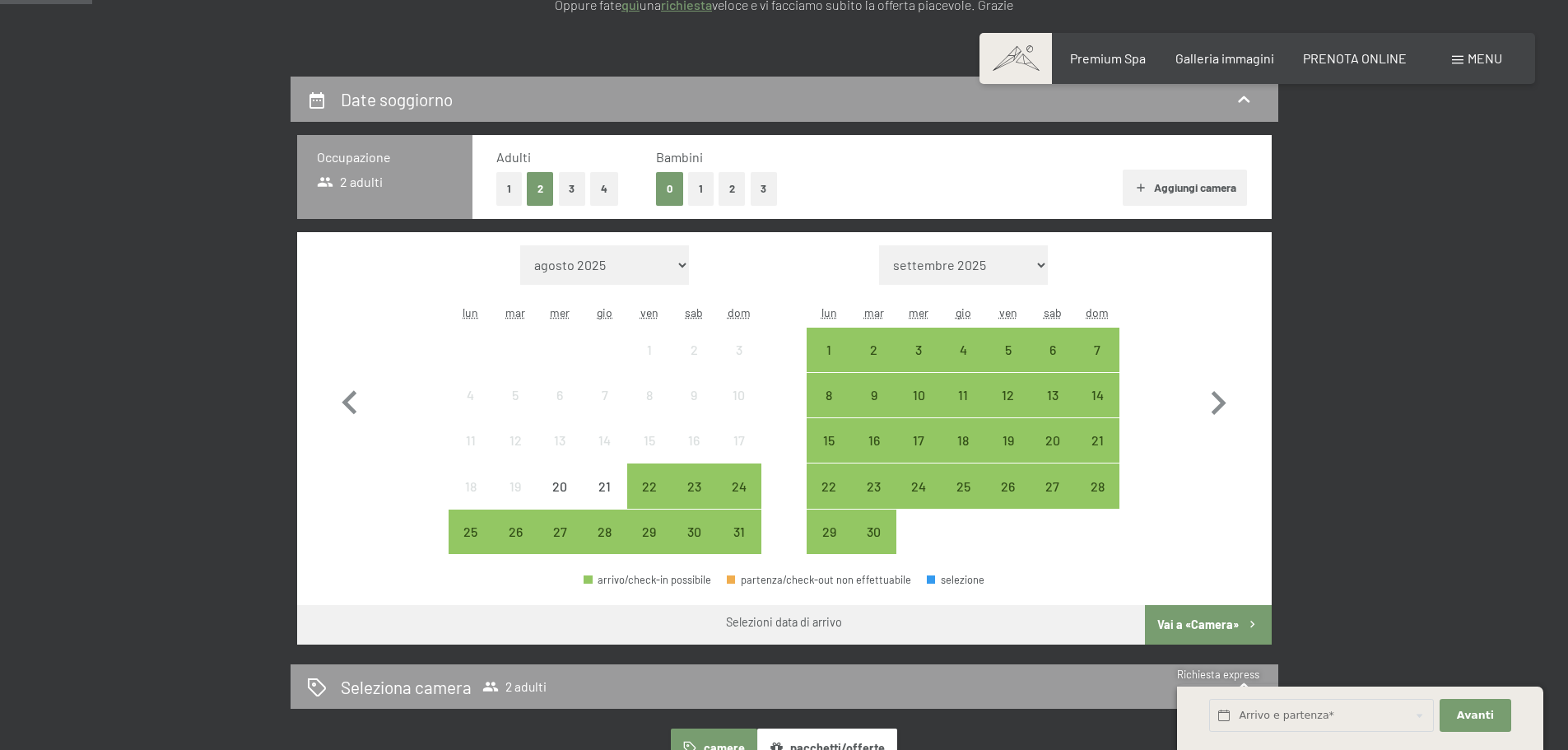
click at [707, 181] on button "1" at bounding box center [701, 189] width 26 height 34
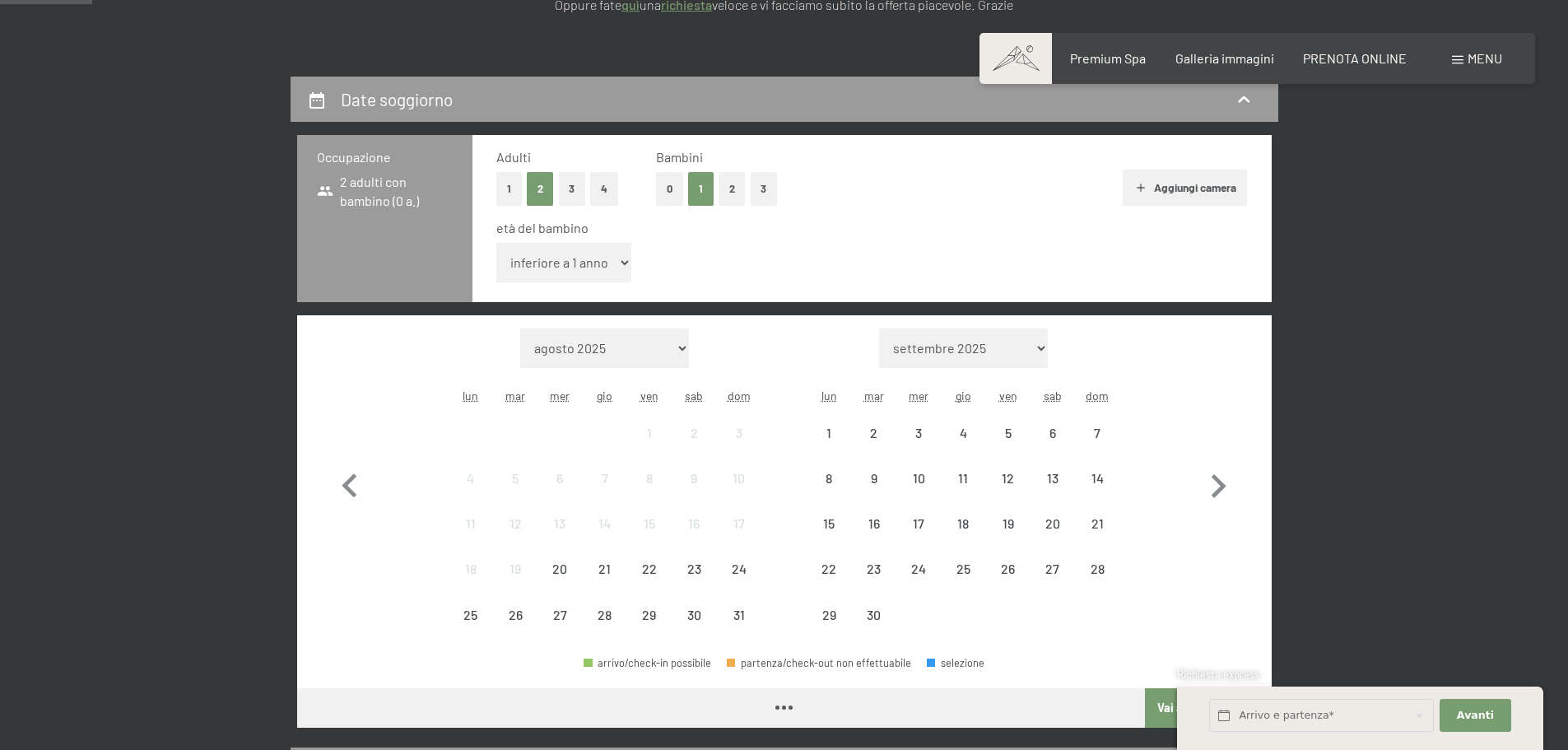
drag, startPoint x: 541, startPoint y: 268, endPoint x: 548, endPoint y: 278, distance: 12.2
click at [541, 268] on select "inferiore a 1 anno 1 anno 2 anni 3 anni 4 anni 5 anni 6 anni 7 anni 8 anni 9 an…" at bounding box center [563, 262] width 135 height 39
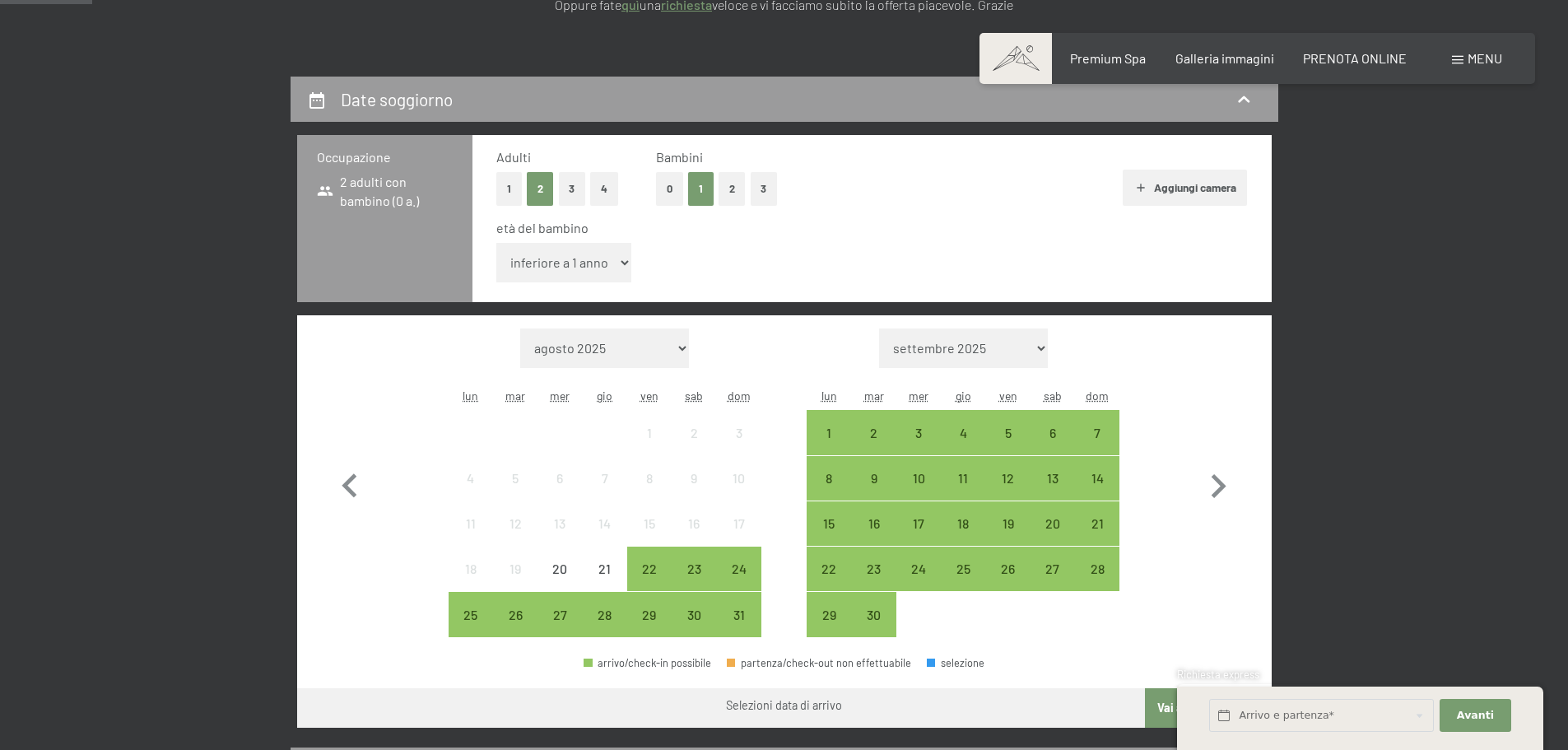
select select "4"
click at [496, 243] on select "inferiore a 1 anno 1 anno 2 anni 3 anni 4 anni 5 anni 6 anni 7 anni 8 anni 9 an…" at bounding box center [563, 262] width 135 height 39
click at [737, 576] on div "24" at bounding box center [738, 583] width 41 height 41
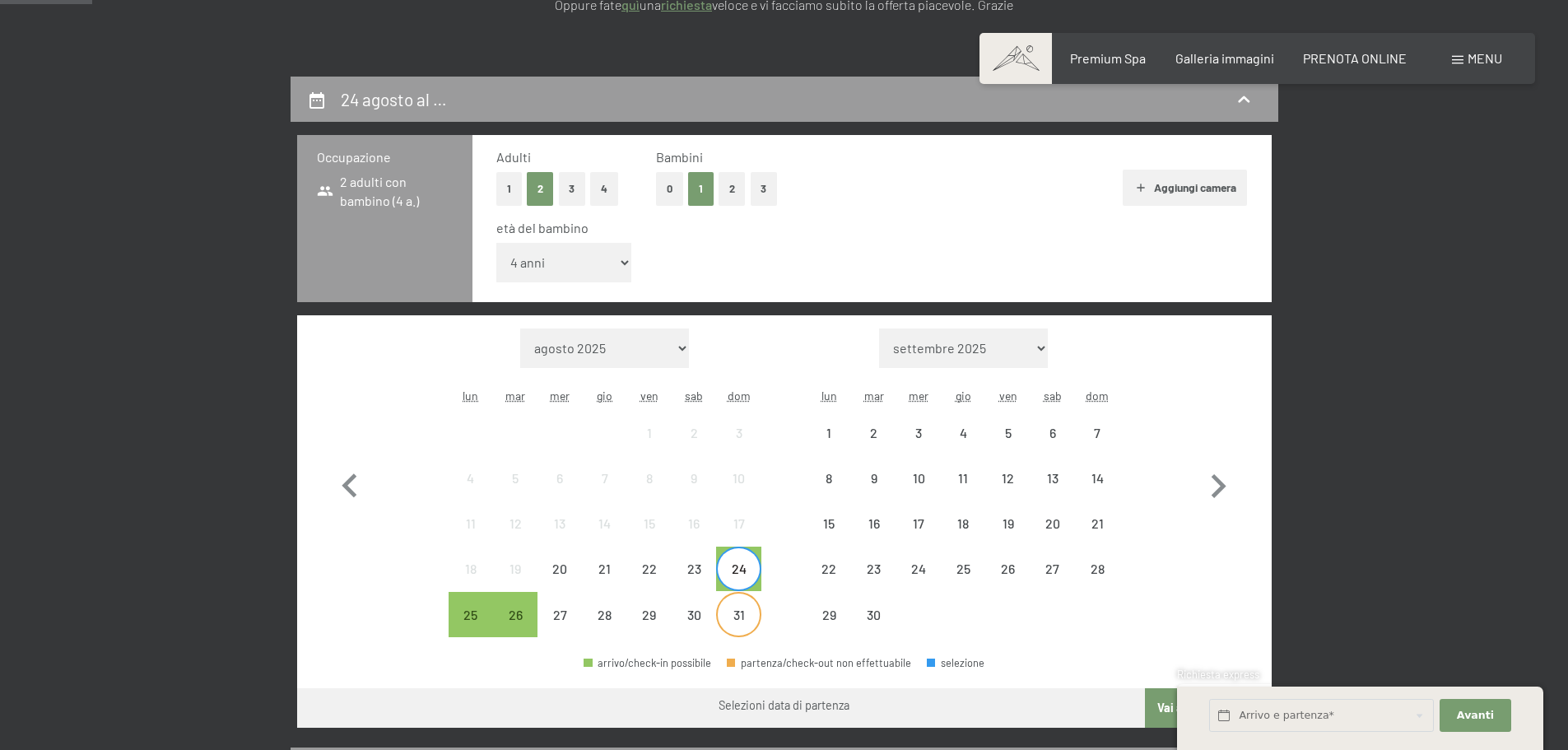
click at [752, 609] on div "31" at bounding box center [738, 629] width 41 height 41
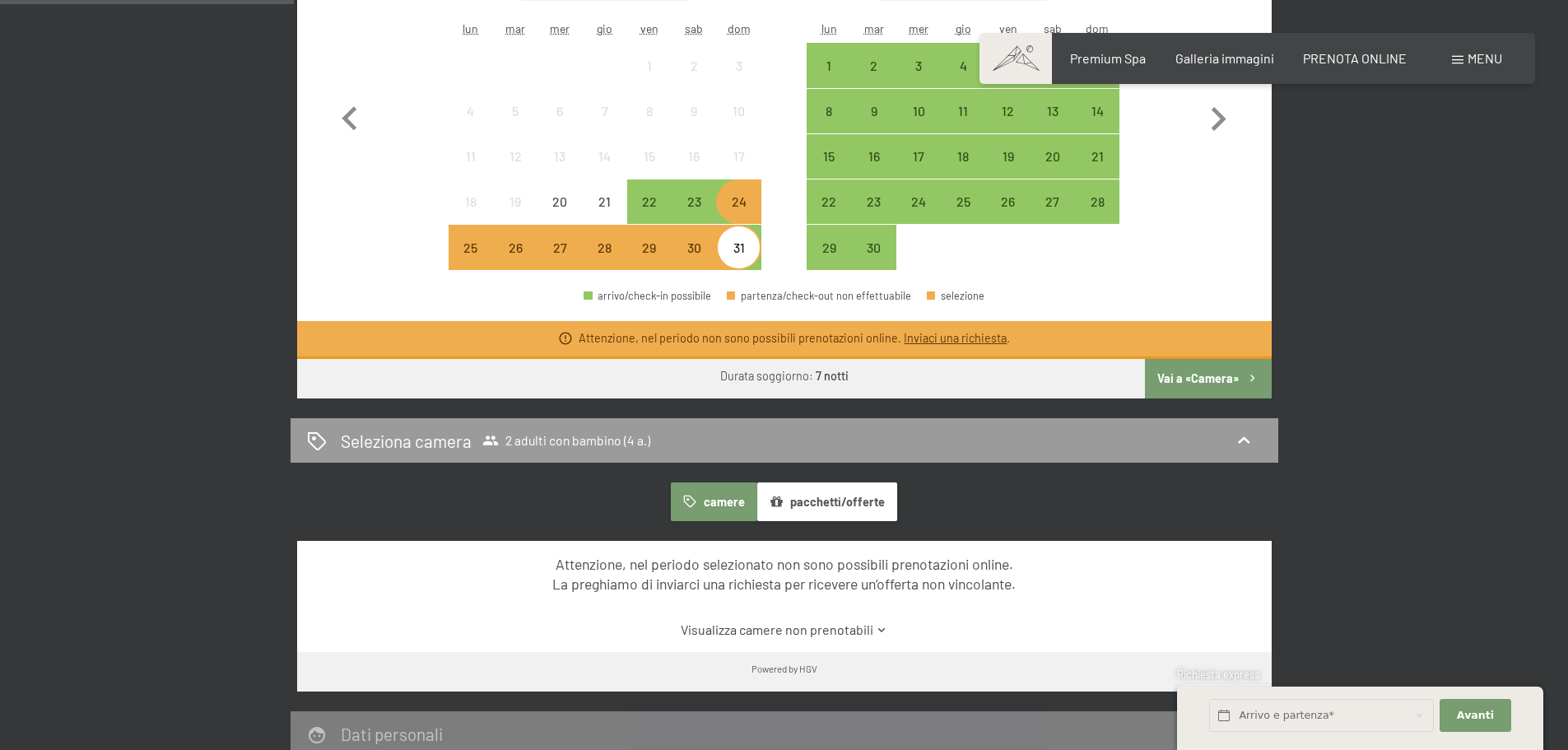
scroll to position [741, 0]
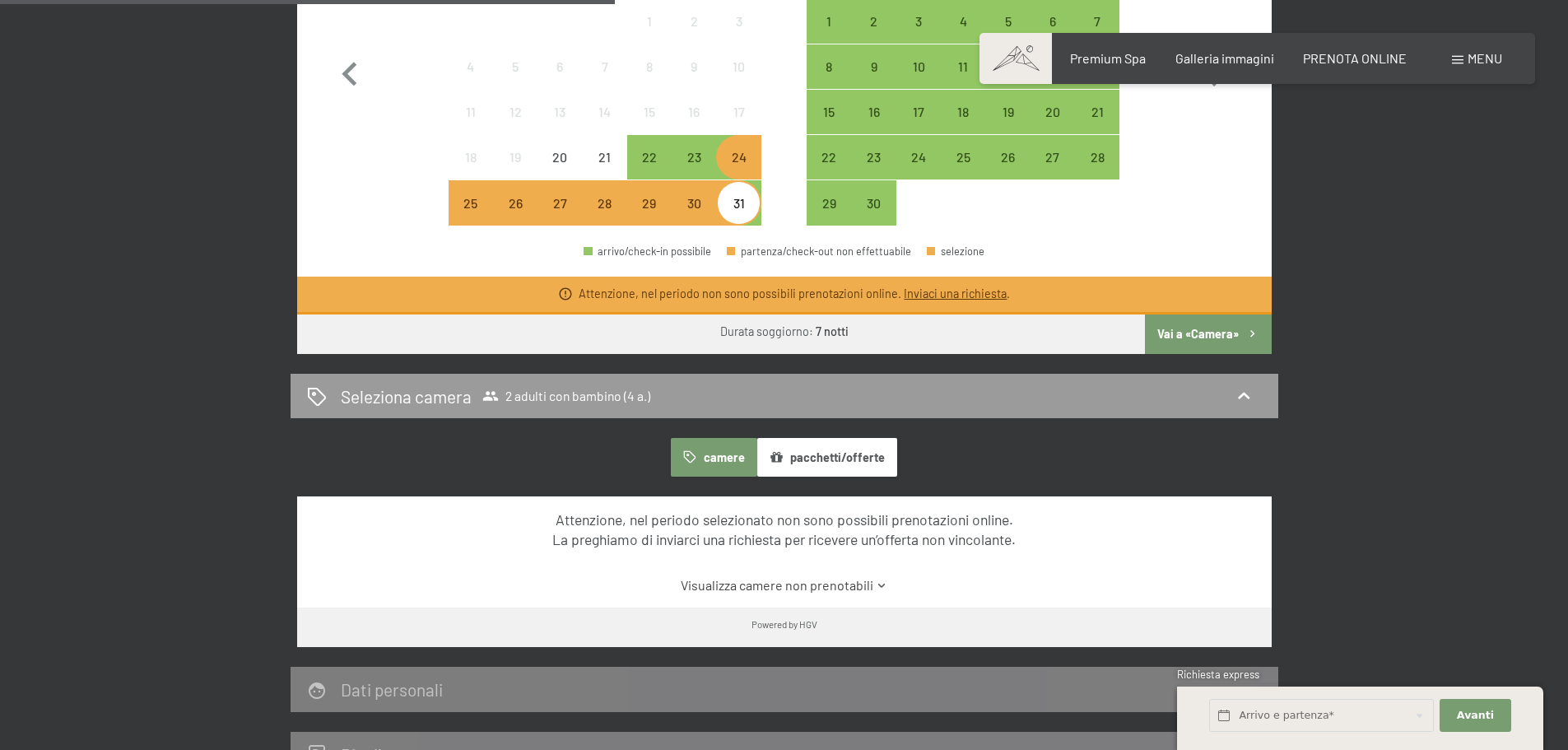
click at [1198, 339] on button "Vai a «Camera»" at bounding box center [1208, 334] width 126 height 39
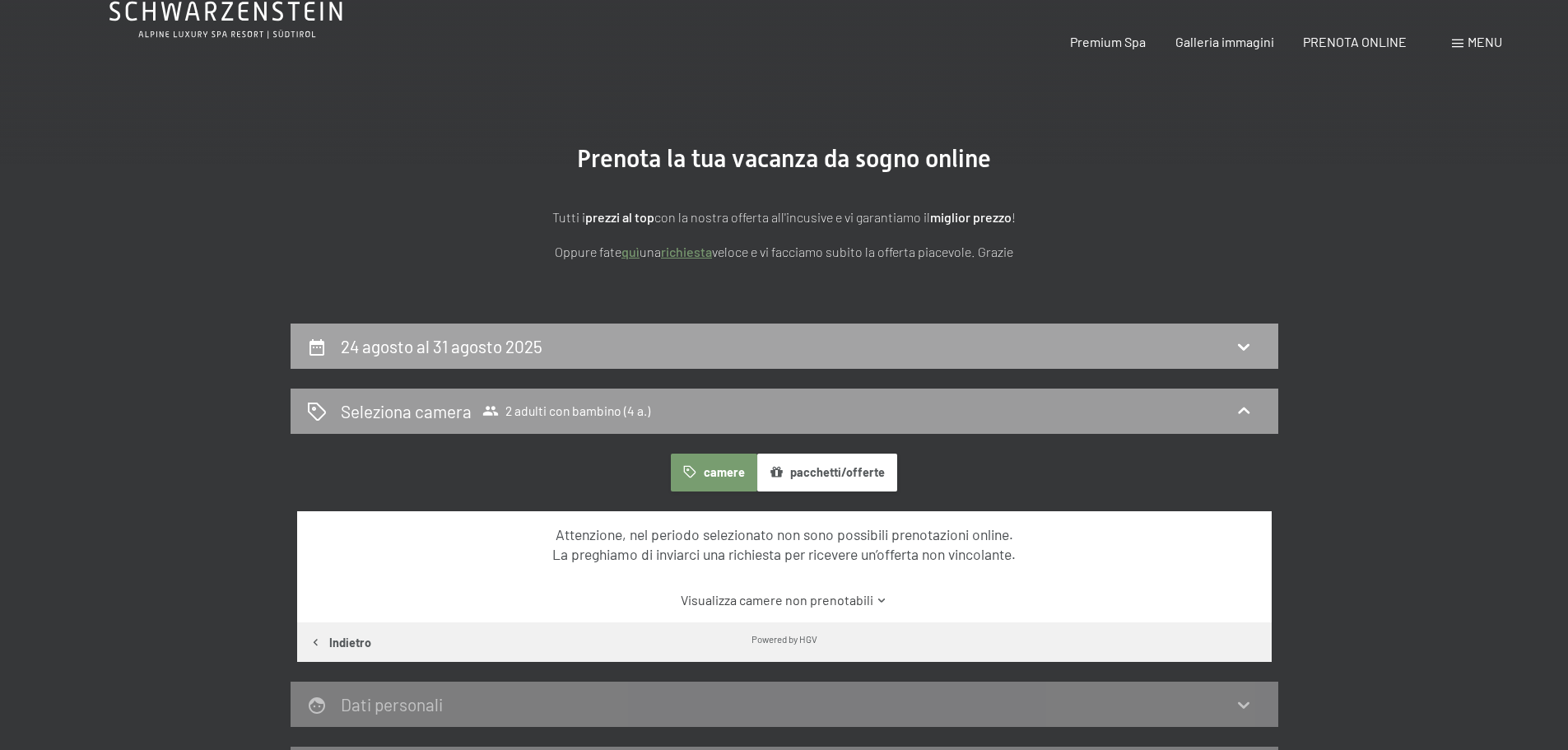
scroll to position [0, 0]
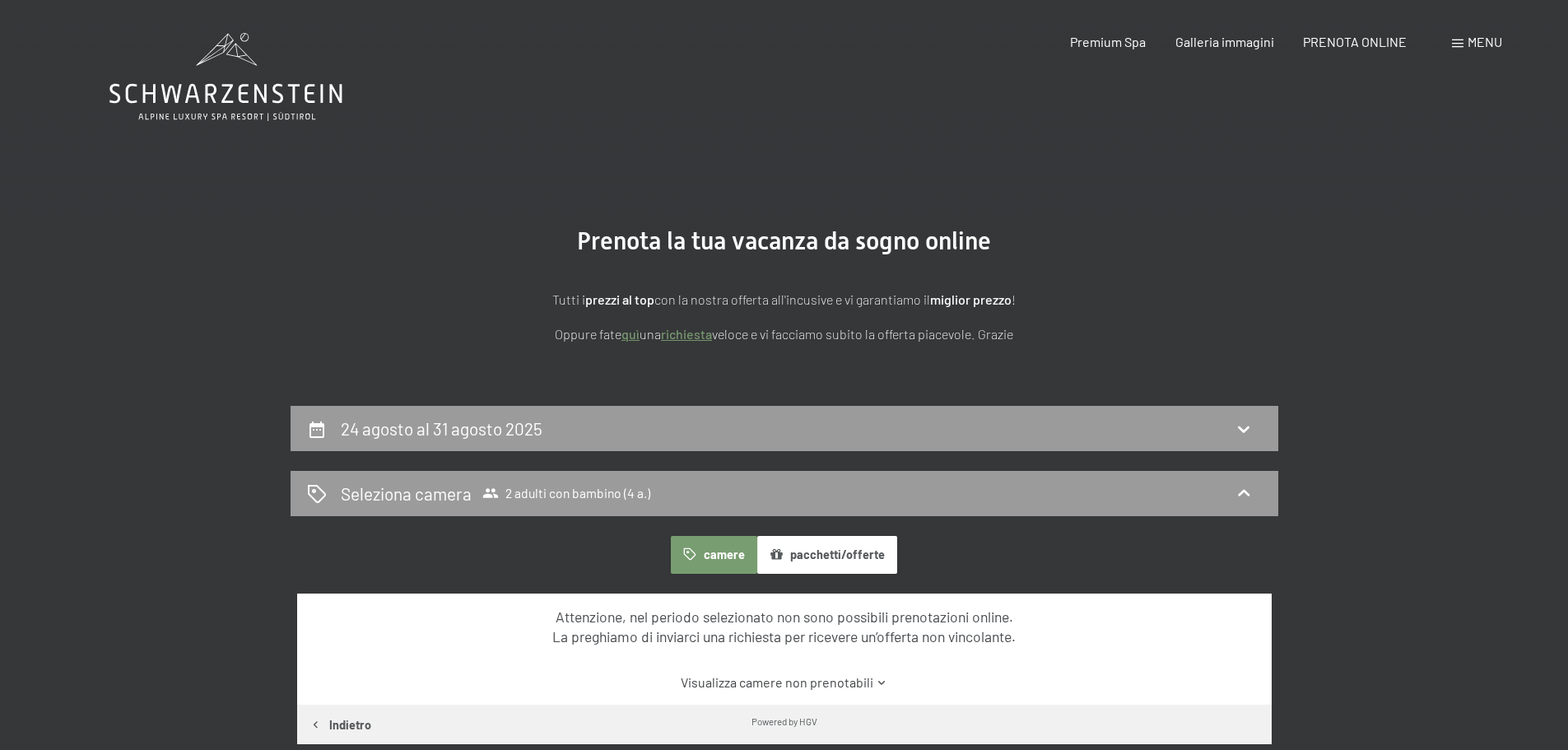
click at [704, 565] on button "camere" at bounding box center [713, 555] width 85 height 38
click at [605, 500] on span "2 adulti con bambino (4 a.)" at bounding box center [566, 493] width 168 height 16
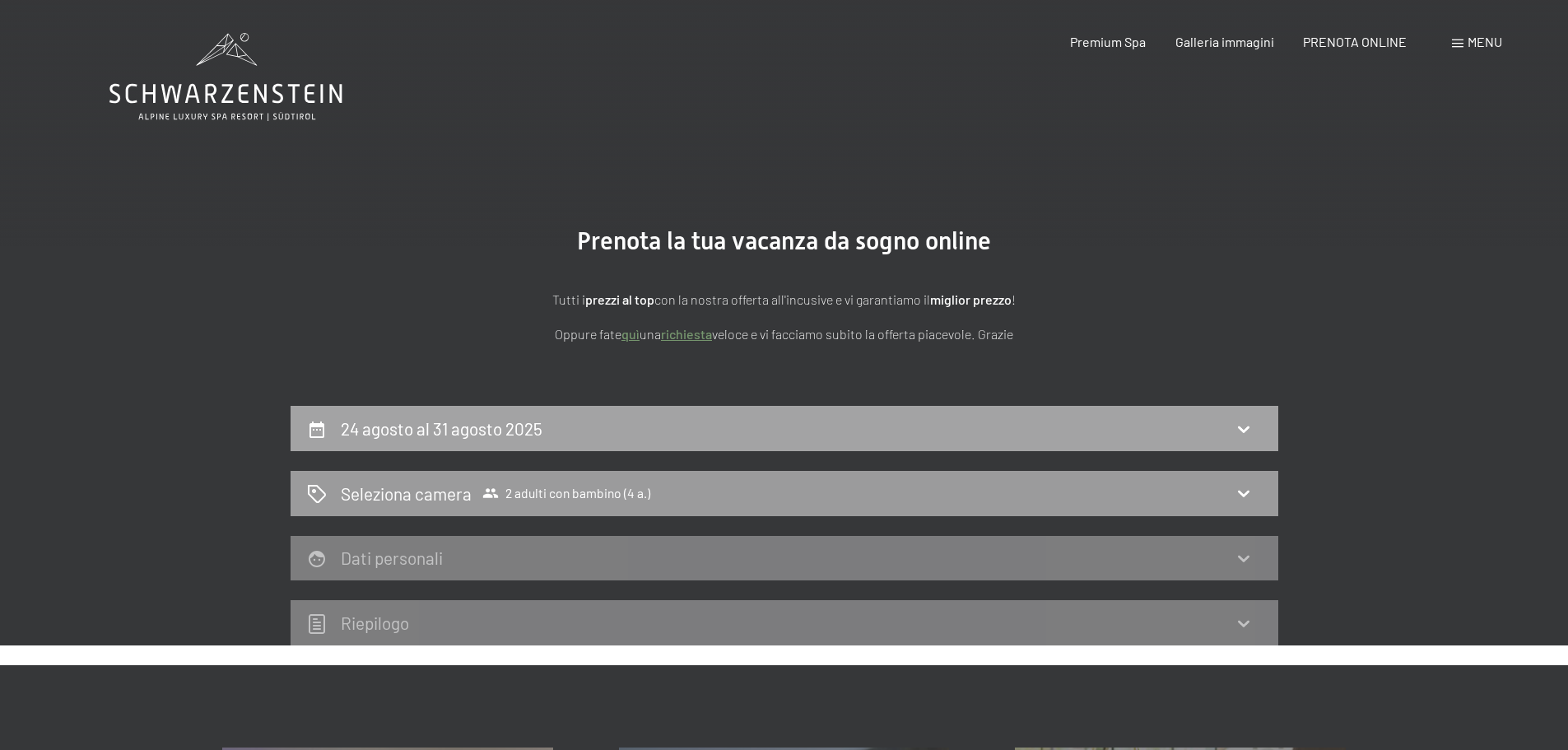
click at [588, 422] on div "24 agosto al 31 agosto 2025" at bounding box center [784, 429] width 954 height 24
select select "4"
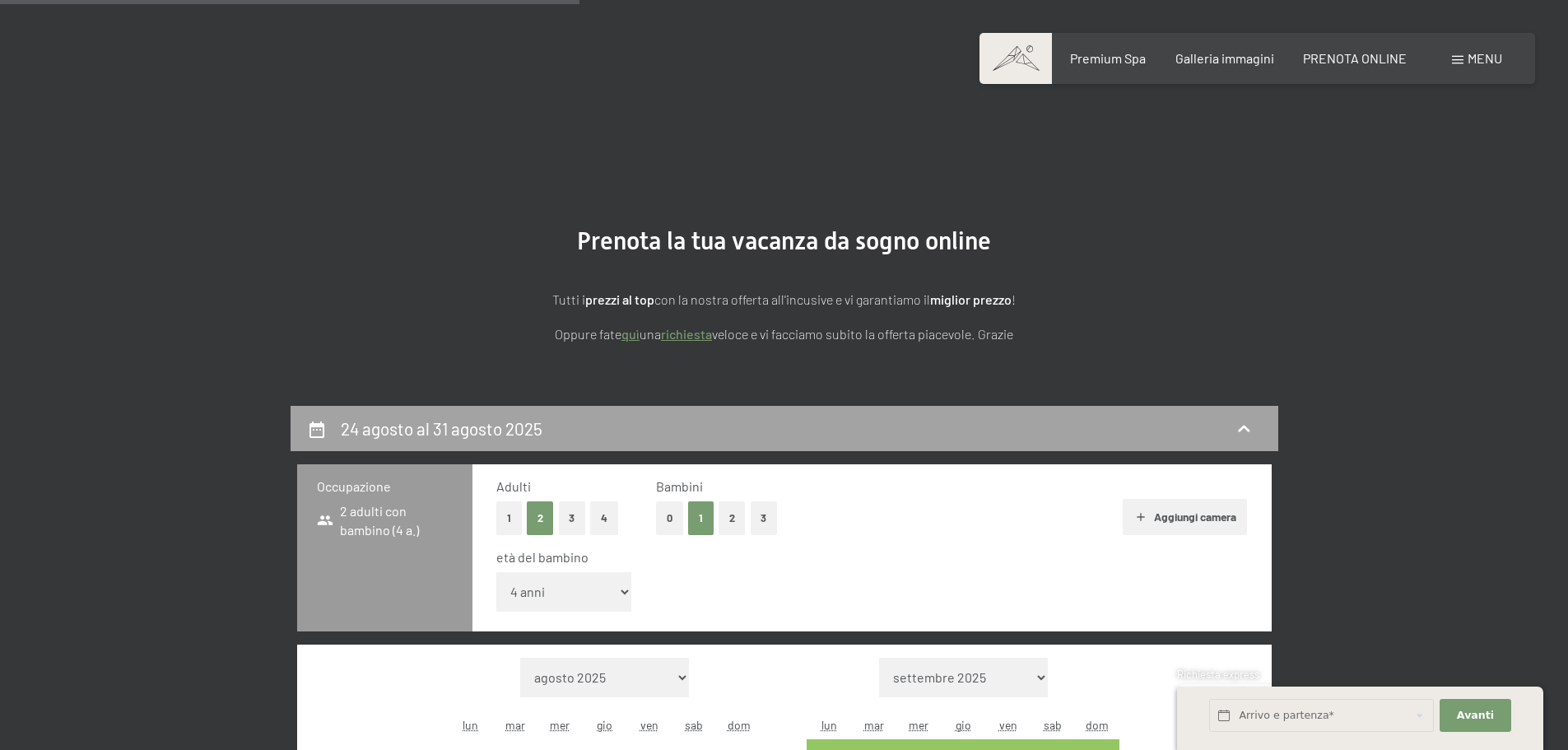
scroll to position [406, 0]
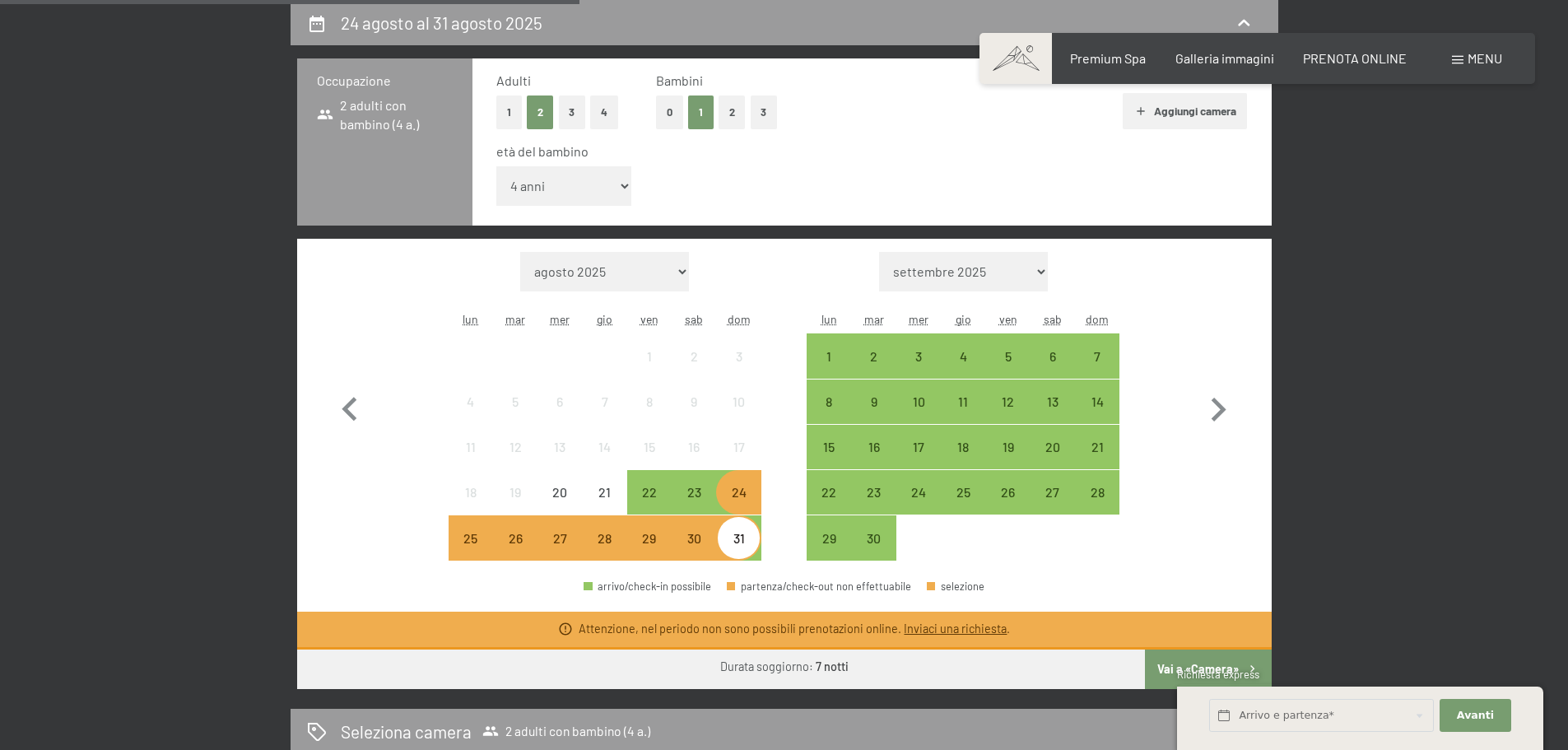
click at [742, 556] on div "31" at bounding box center [738, 552] width 41 height 41
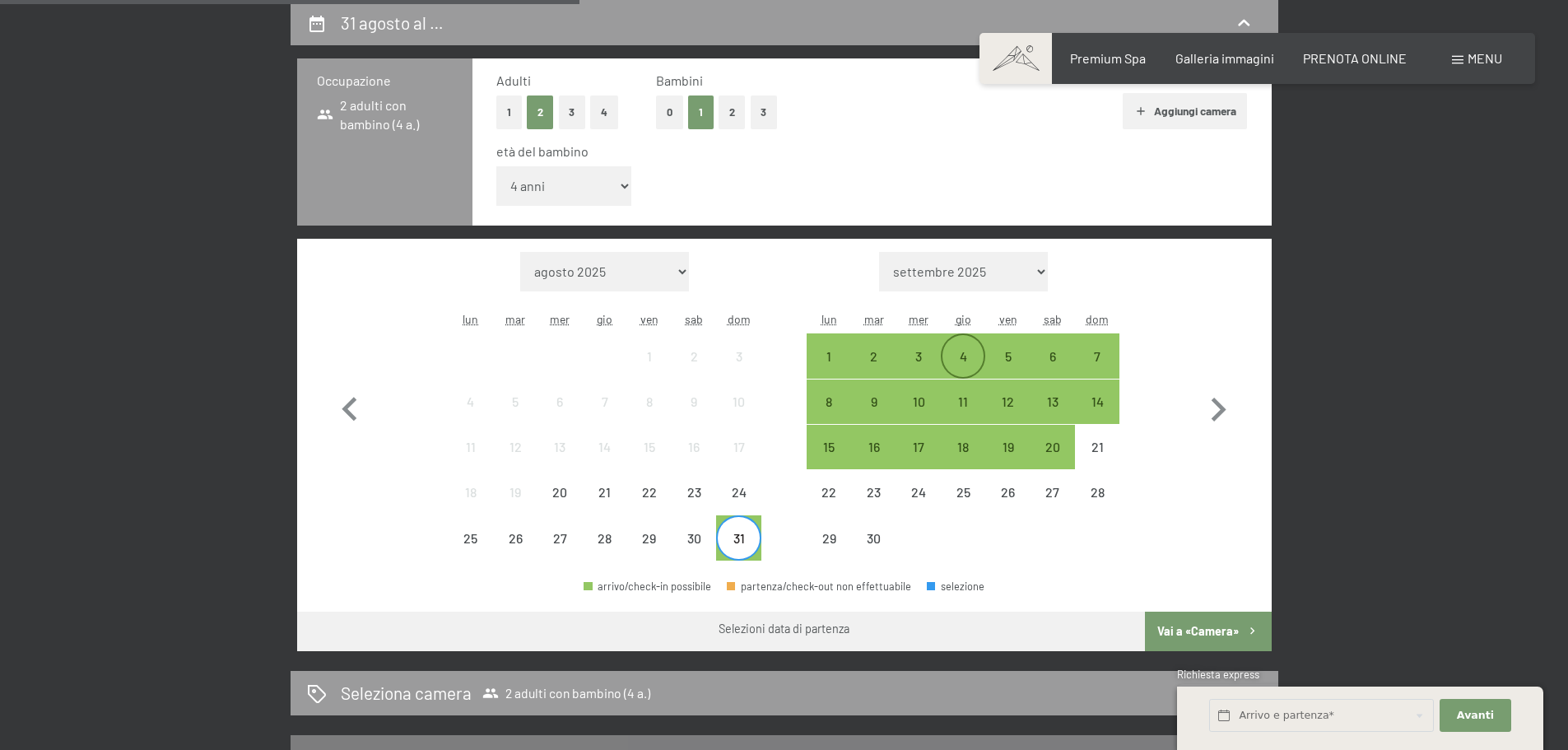
click at [968, 361] on div "4" at bounding box center [963, 371] width 41 height 41
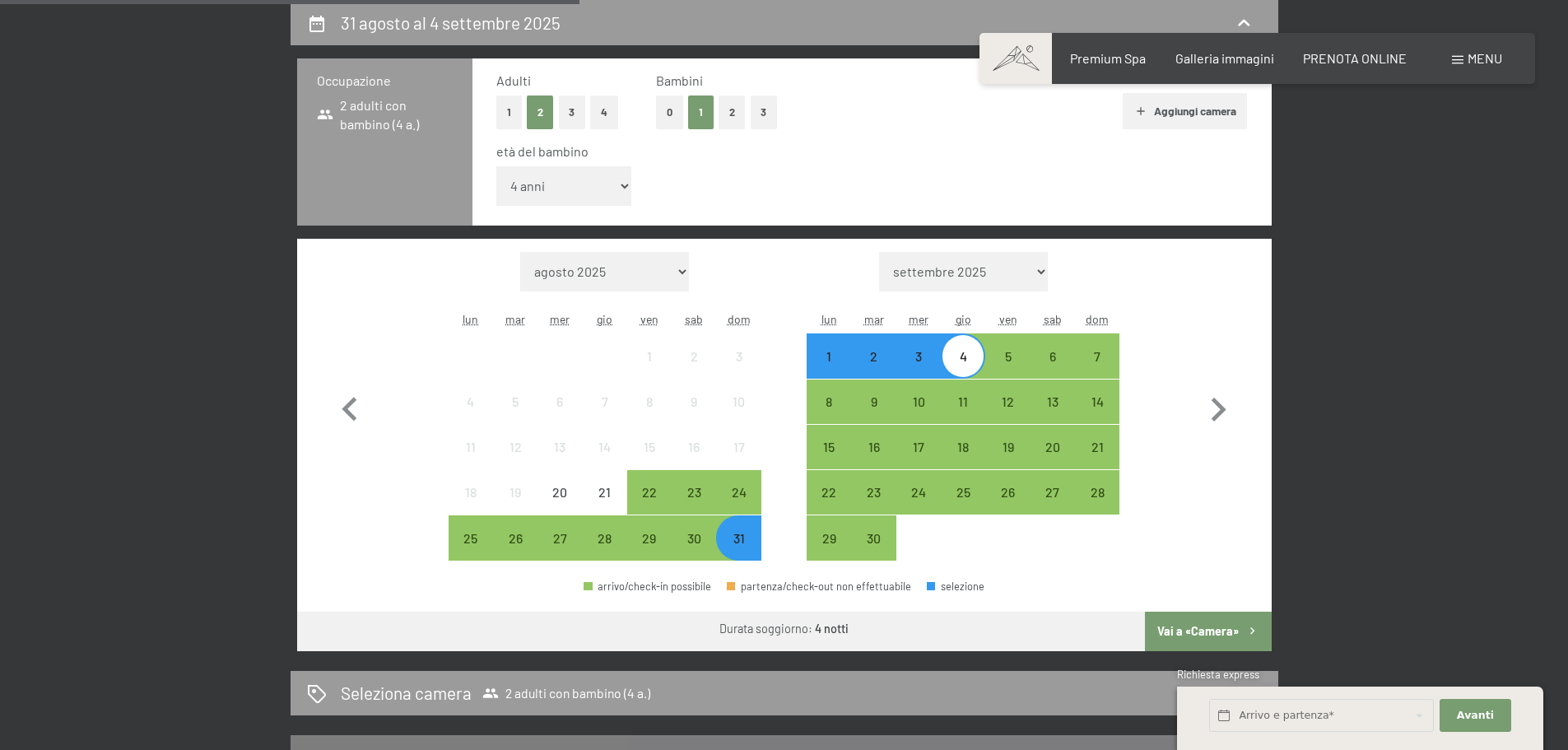
click at [1211, 628] on button "Vai a «Camera»" at bounding box center [1208, 632] width 126 height 39
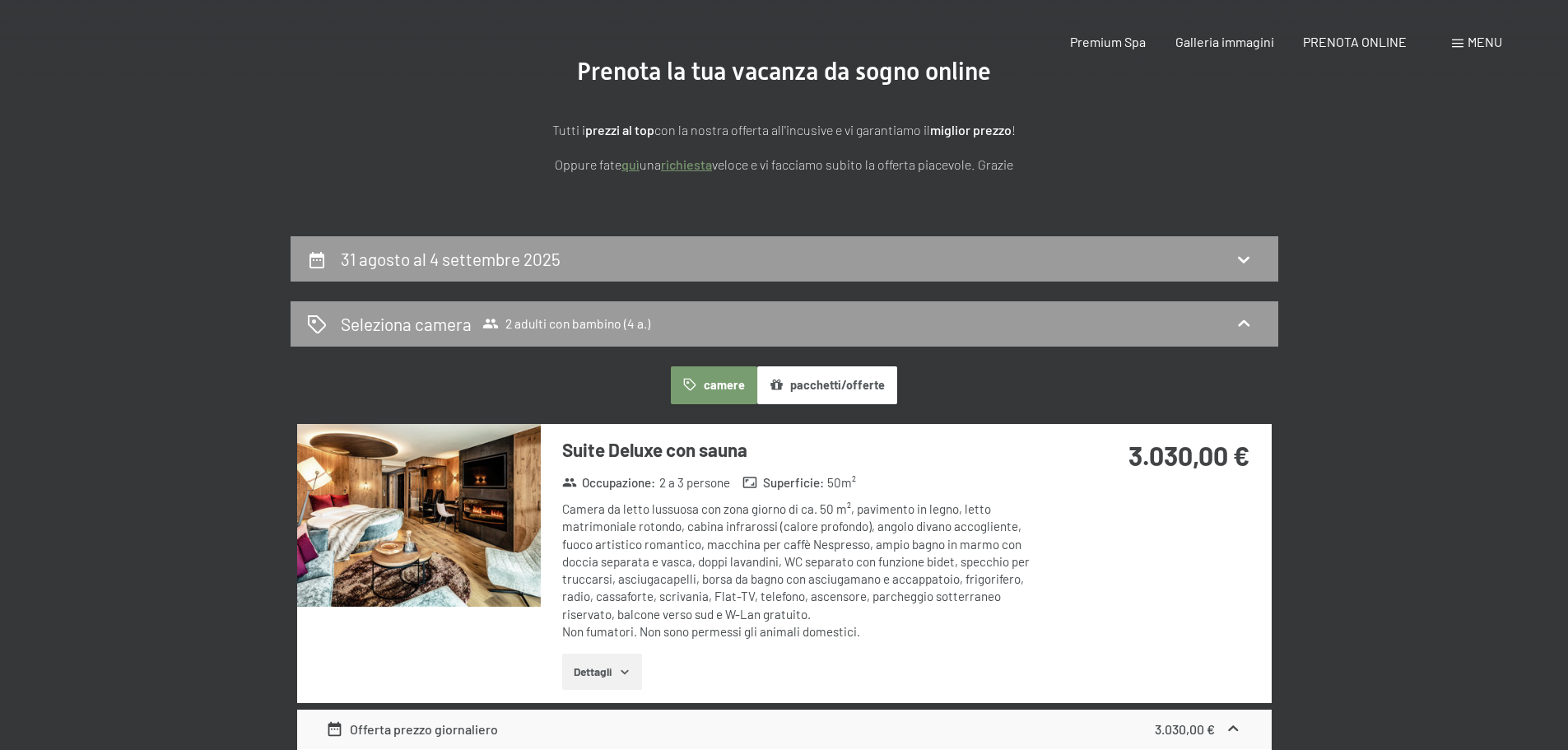
scroll to position [0, 0]
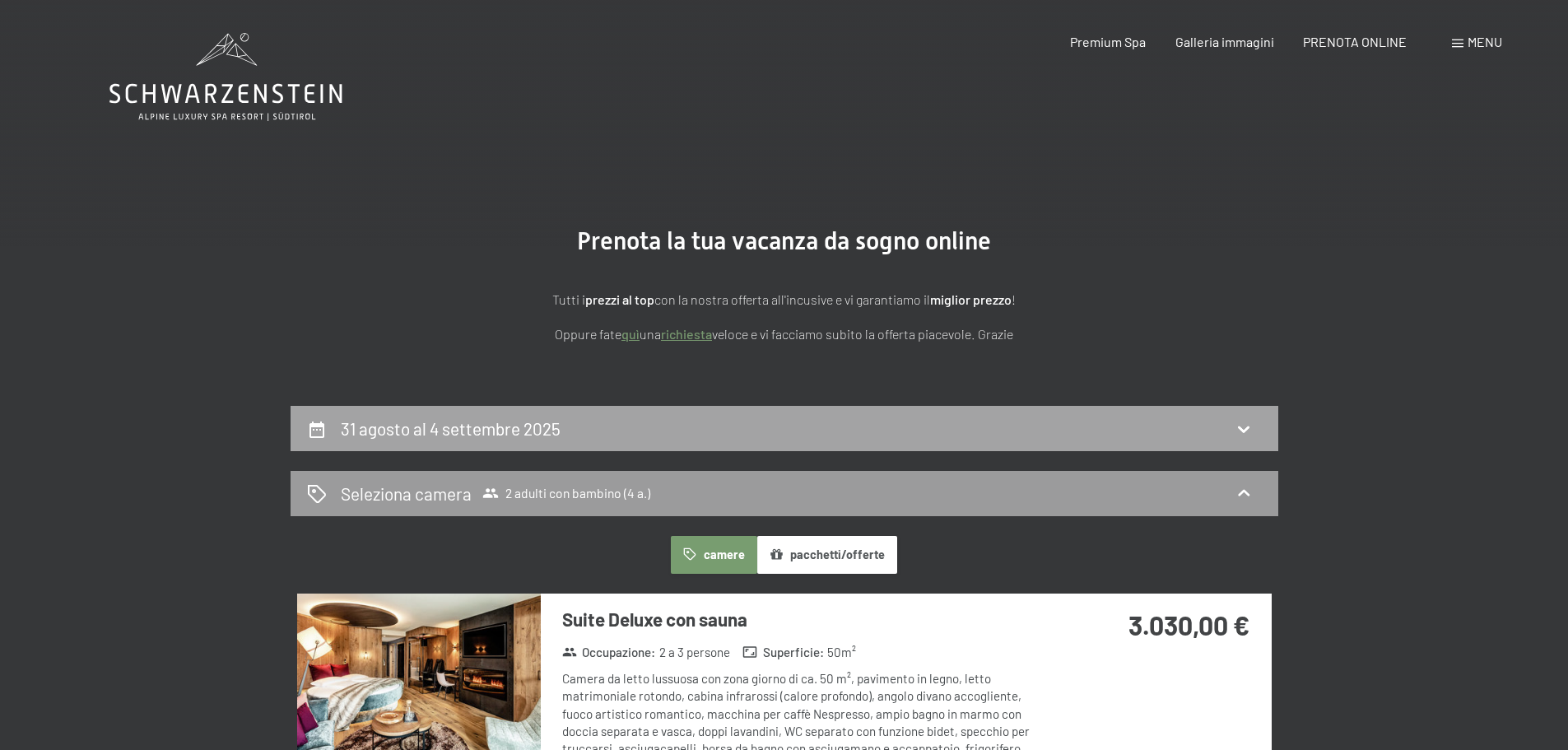
click at [365, 436] on h2 "31 agosto al 4 settembre 2025" at bounding box center [451, 429] width 220 height 20
select select "4"
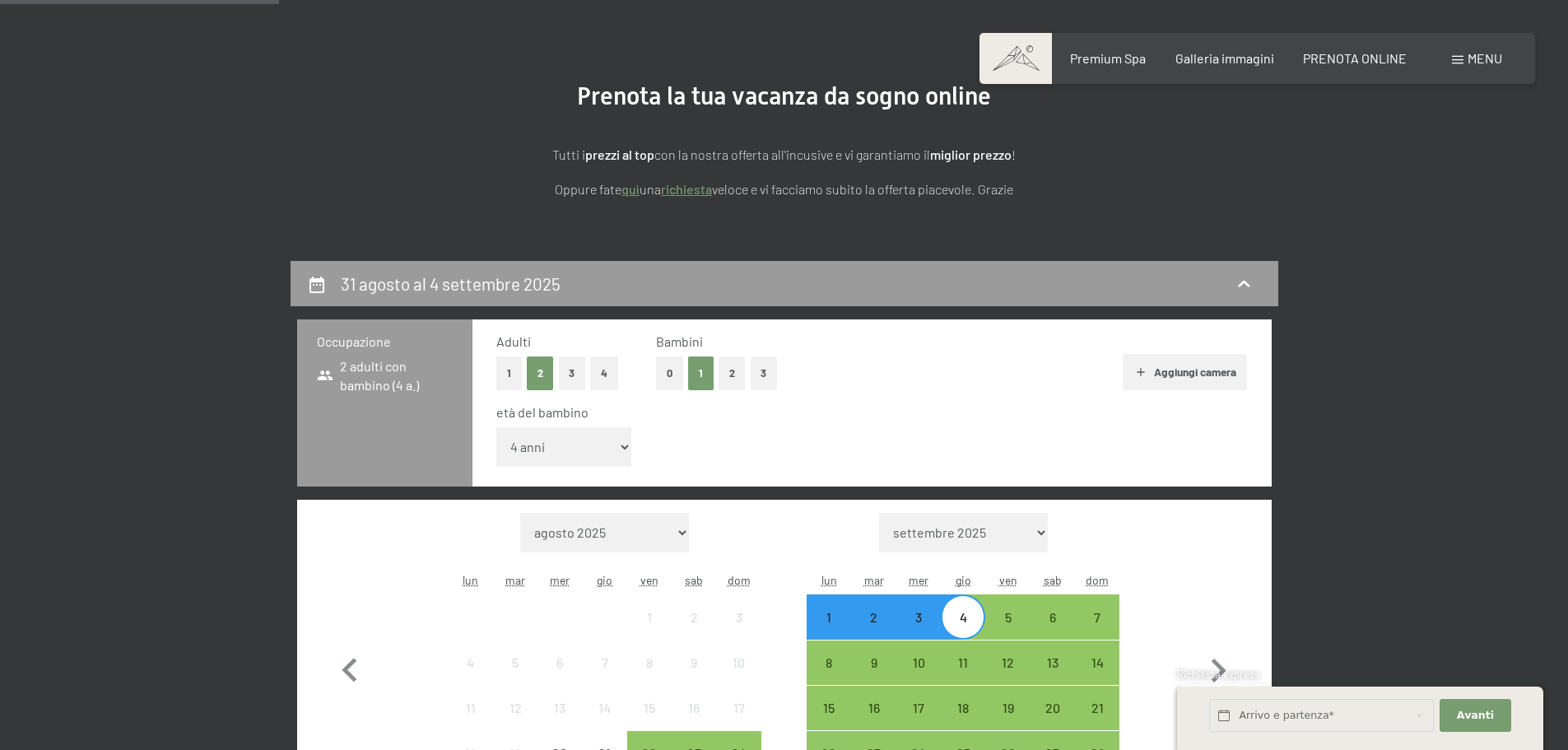
scroll to position [329, 0]
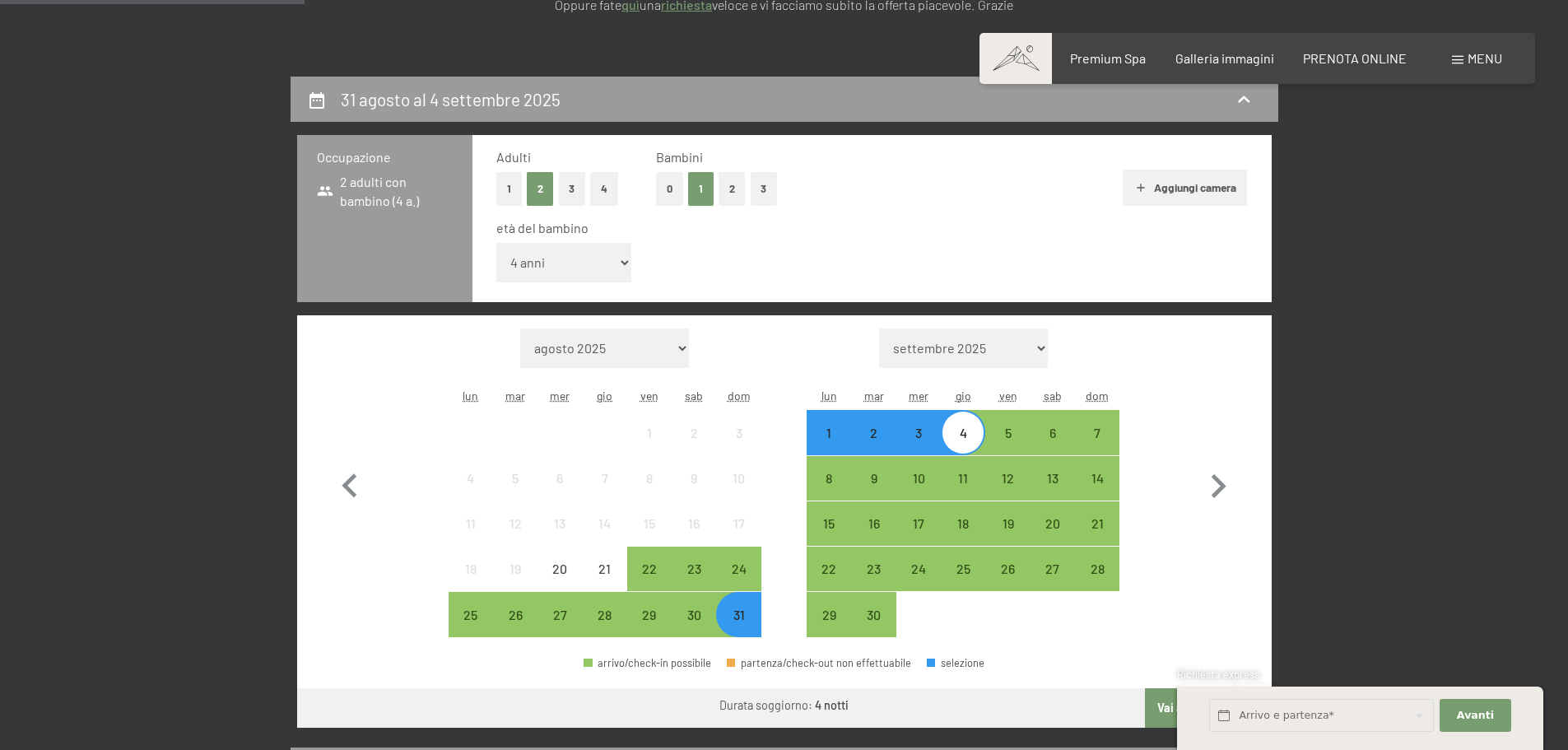
click at [991, 355] on select "settembre 2025 ottobre 2025 novembre 2025 dicembre 2025 gennaio 2026 febbraio 2…" at bounding box center [964, 348] width 169 height 39
select select "2025-11-01"
select select "2025-12-01"
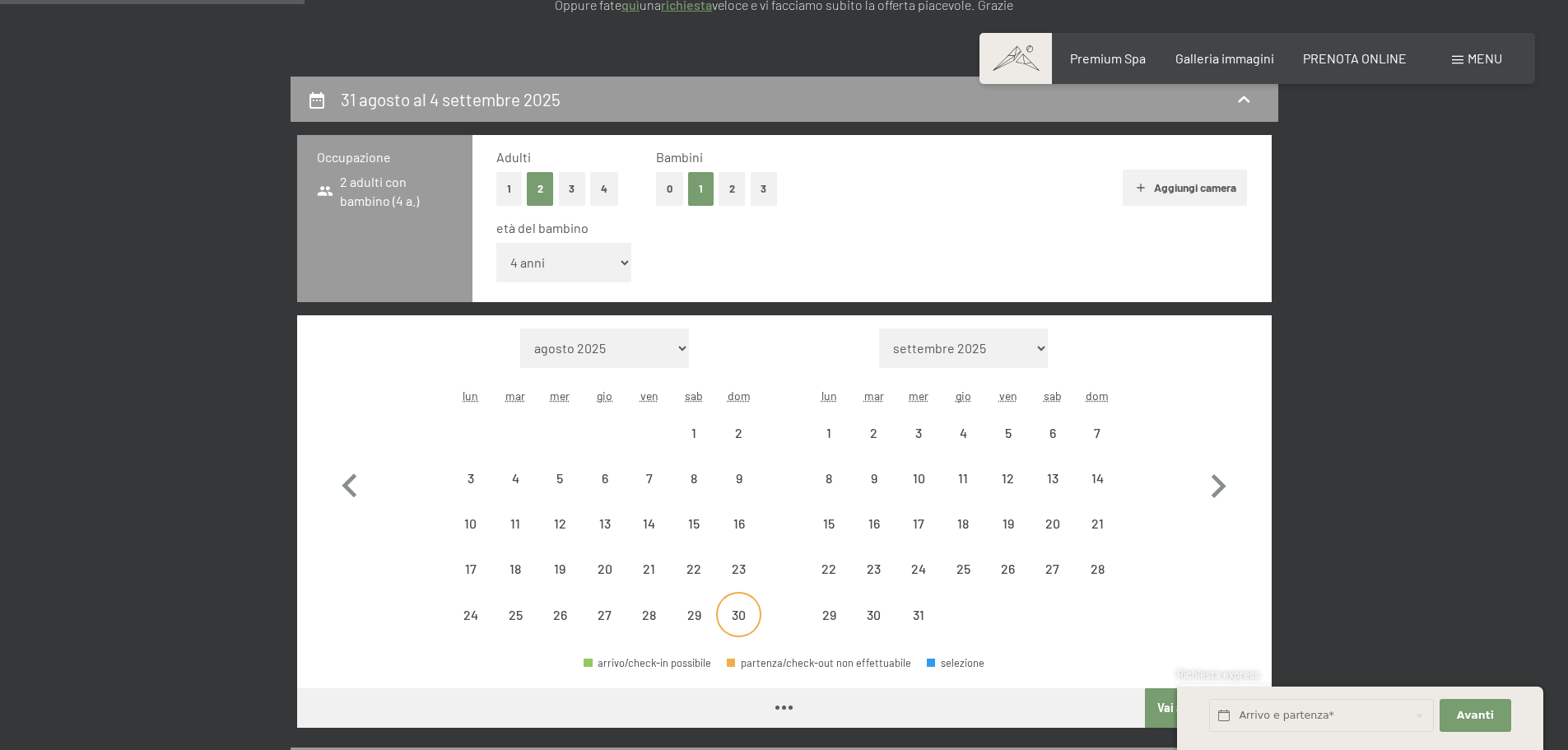
select select "2025-11-01"
select select "2025-12-01"
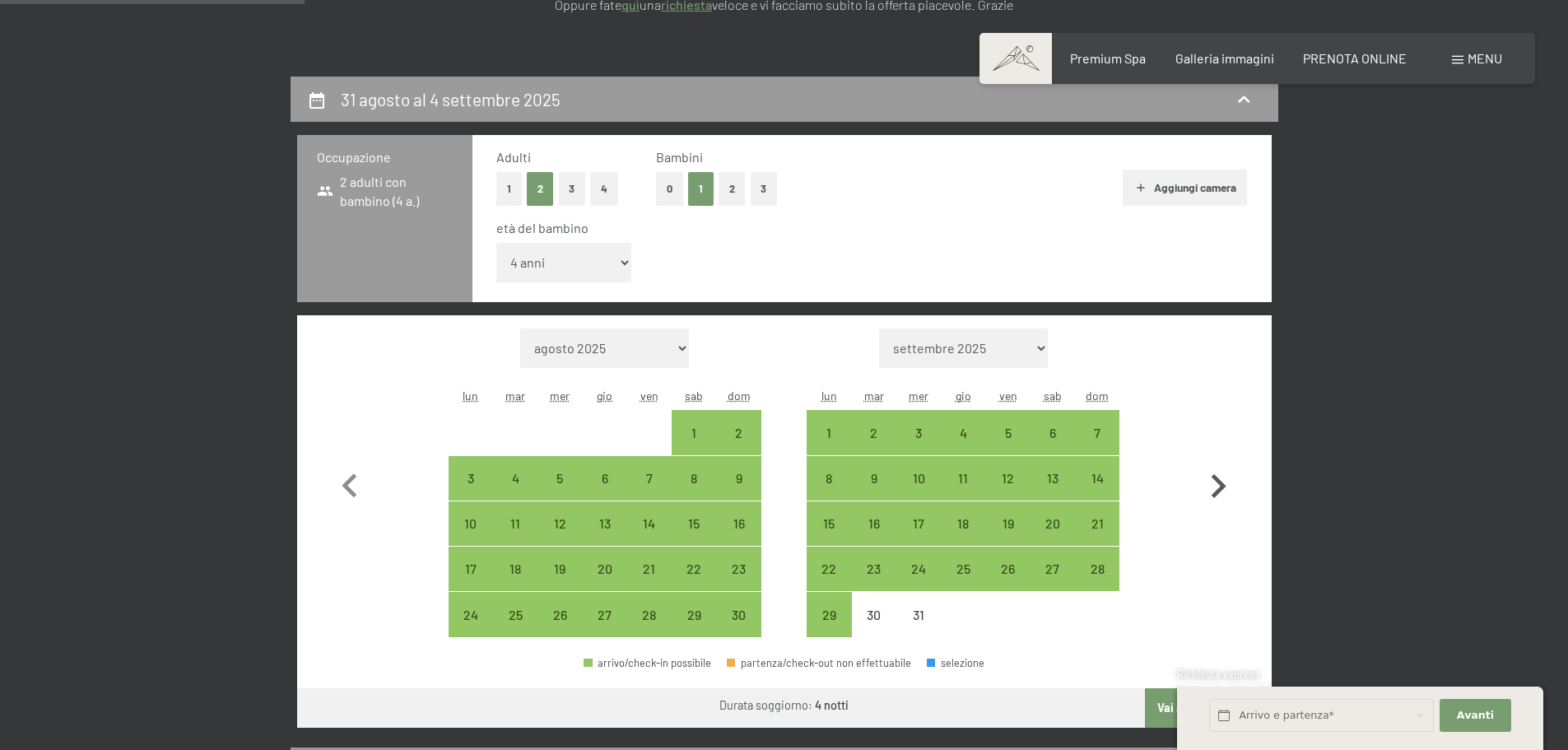
click at [1230, 484] on icon "button" at bounding box center [1219, 487] width 48 height 48
select select "2025-12-01"
select select "2026-01-01"
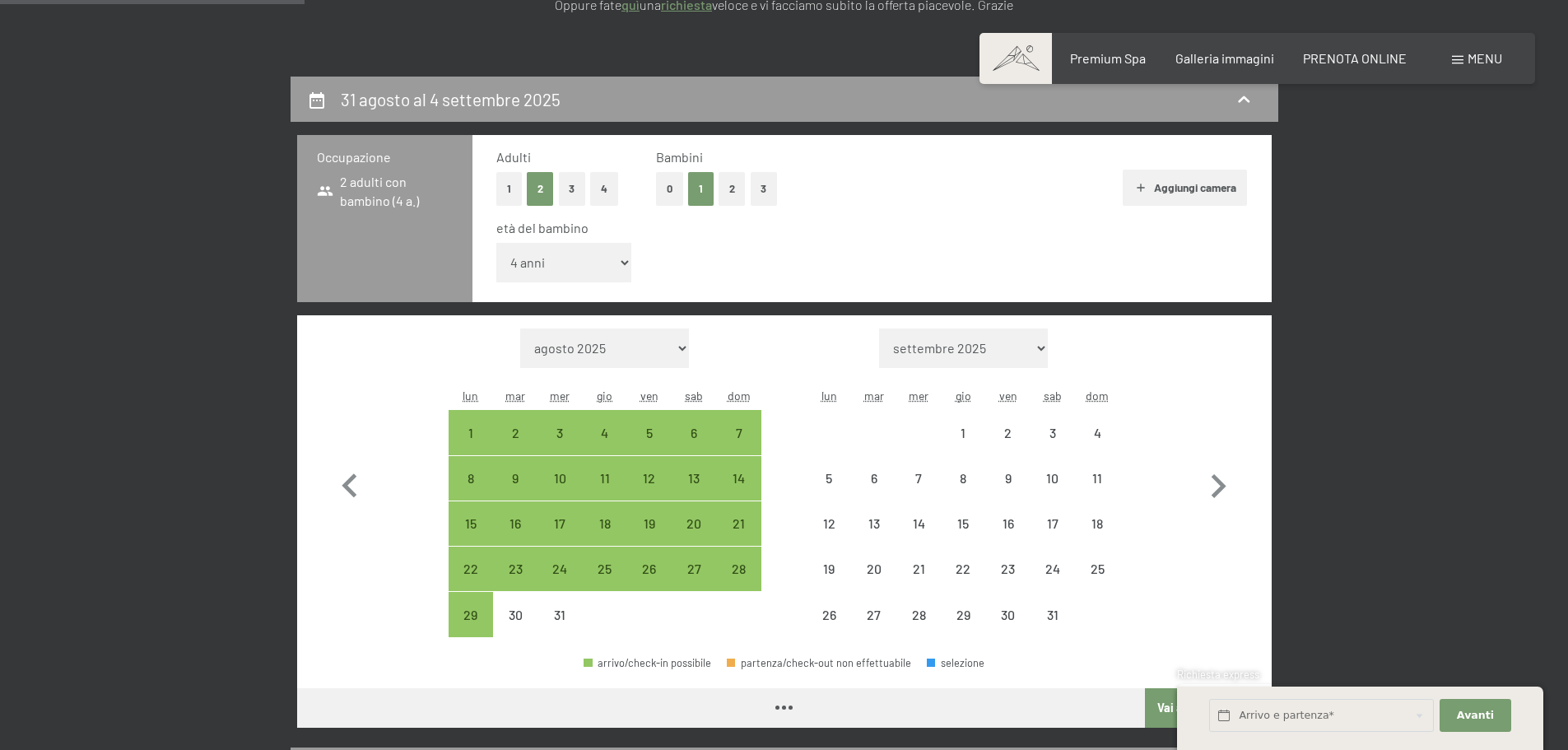
select select "2025-12-01"
select select "2026-01-01"
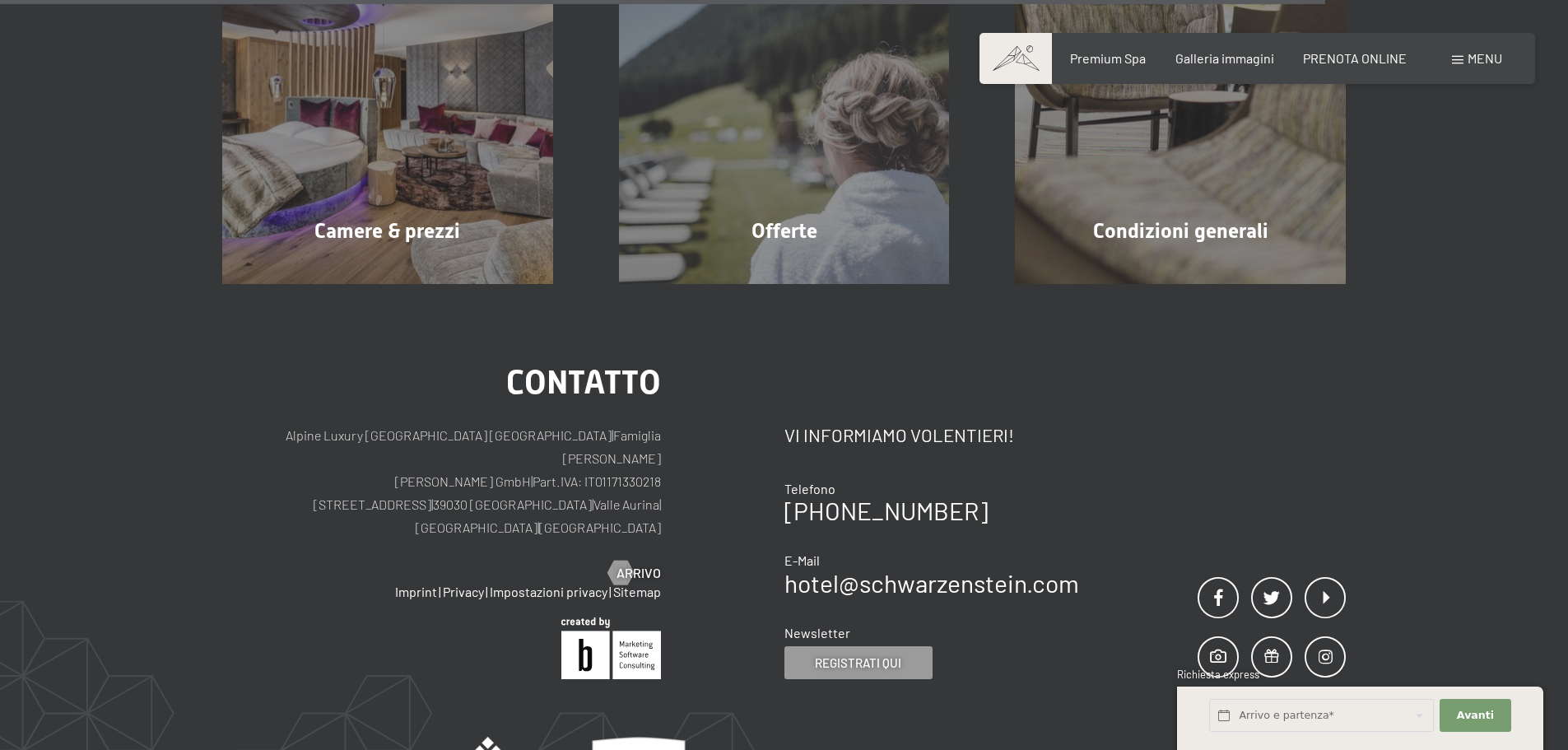
scroll to position [1697, 0]
